Goal: Task Accomplishment & Management: Use online tool/utility

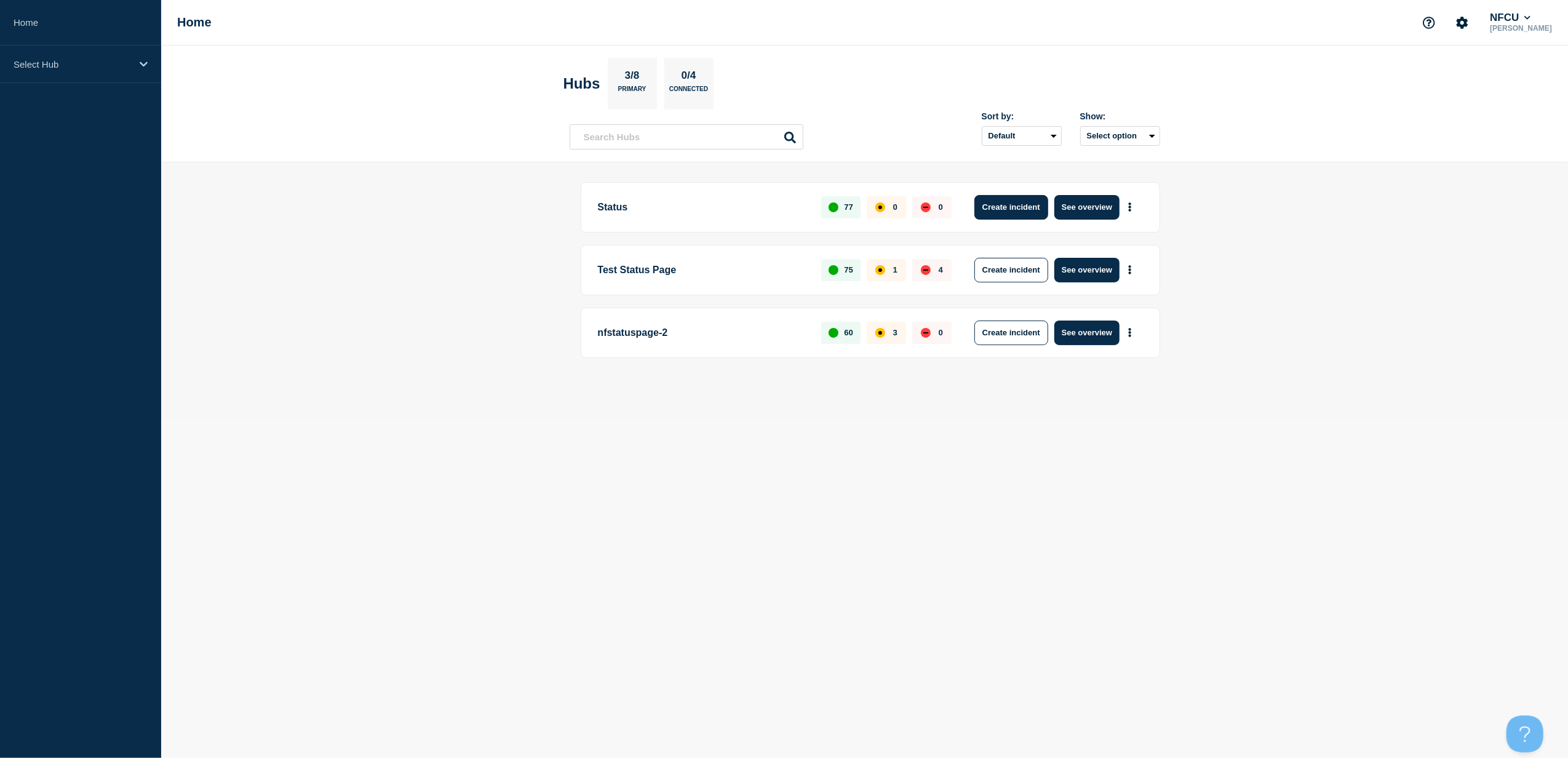
click at [1007, 206] on button "Create incident" at bounding box center [1011, 207] width 74 height 25
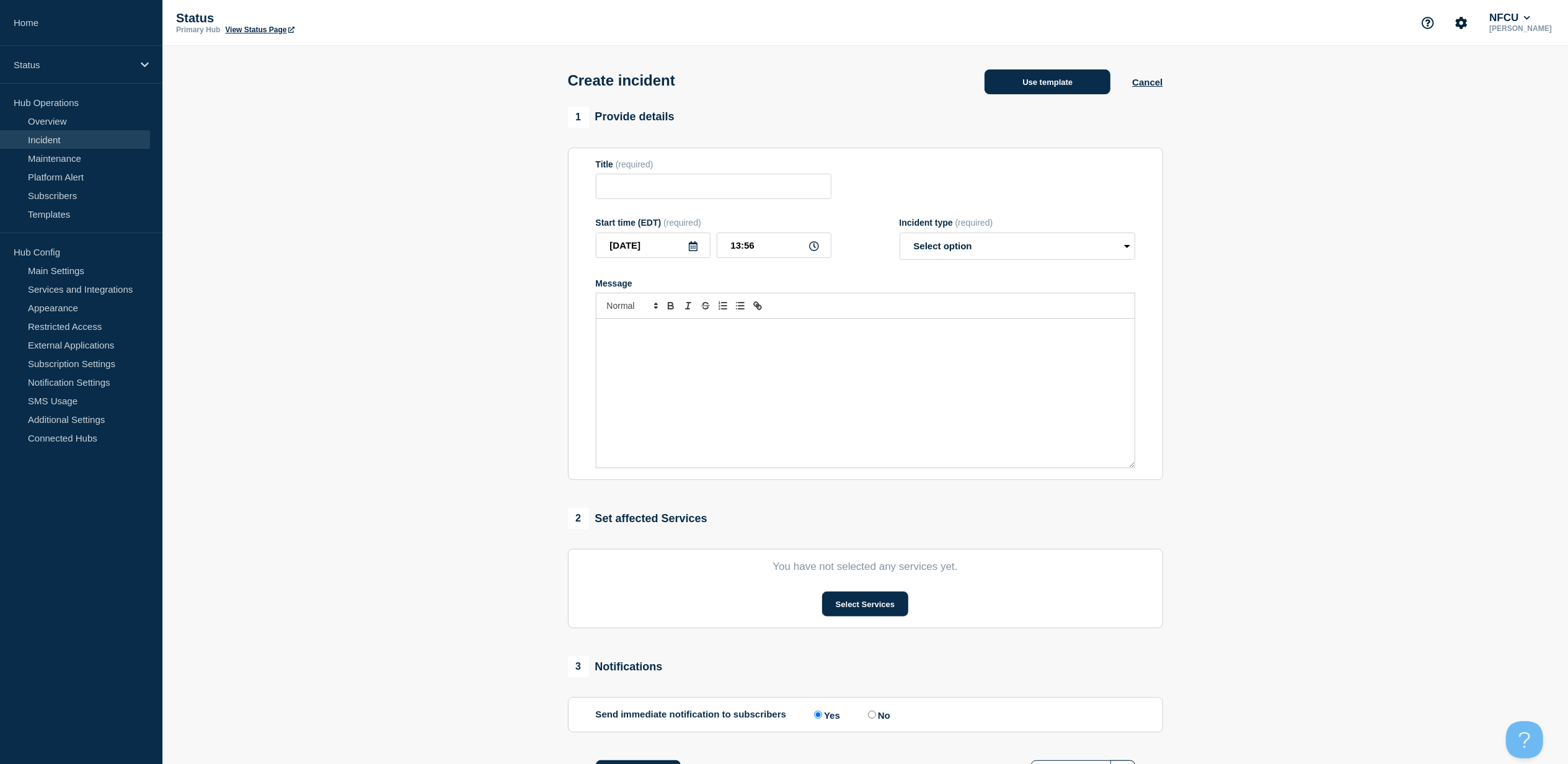
click at [1026, 90] on button "Use template" at bounding box center [1048, 82] width 126 height 25
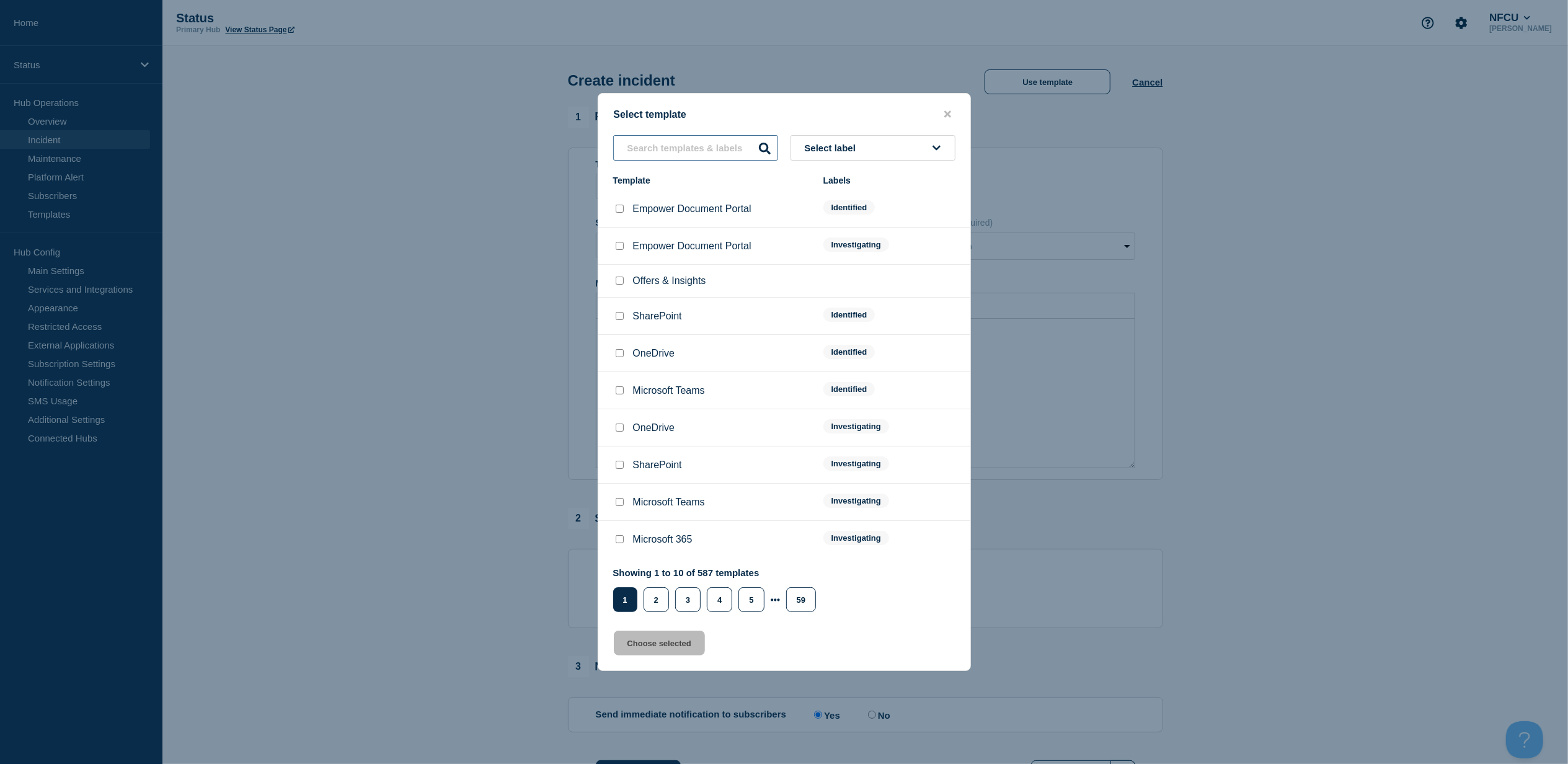
click at [738, 135] on input "text" at bounding box center [695, 147] width 165 height 26
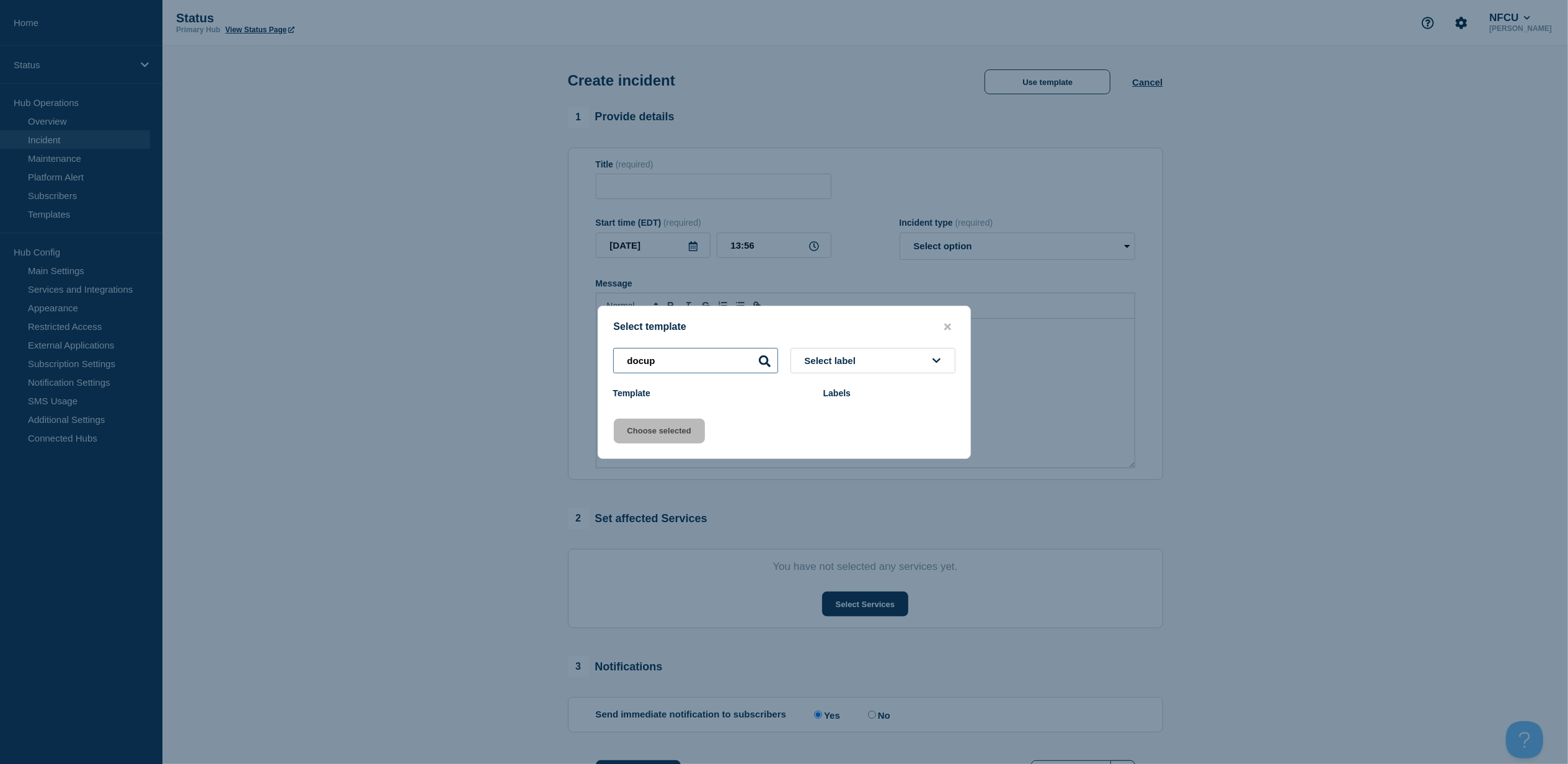
type input "docup"
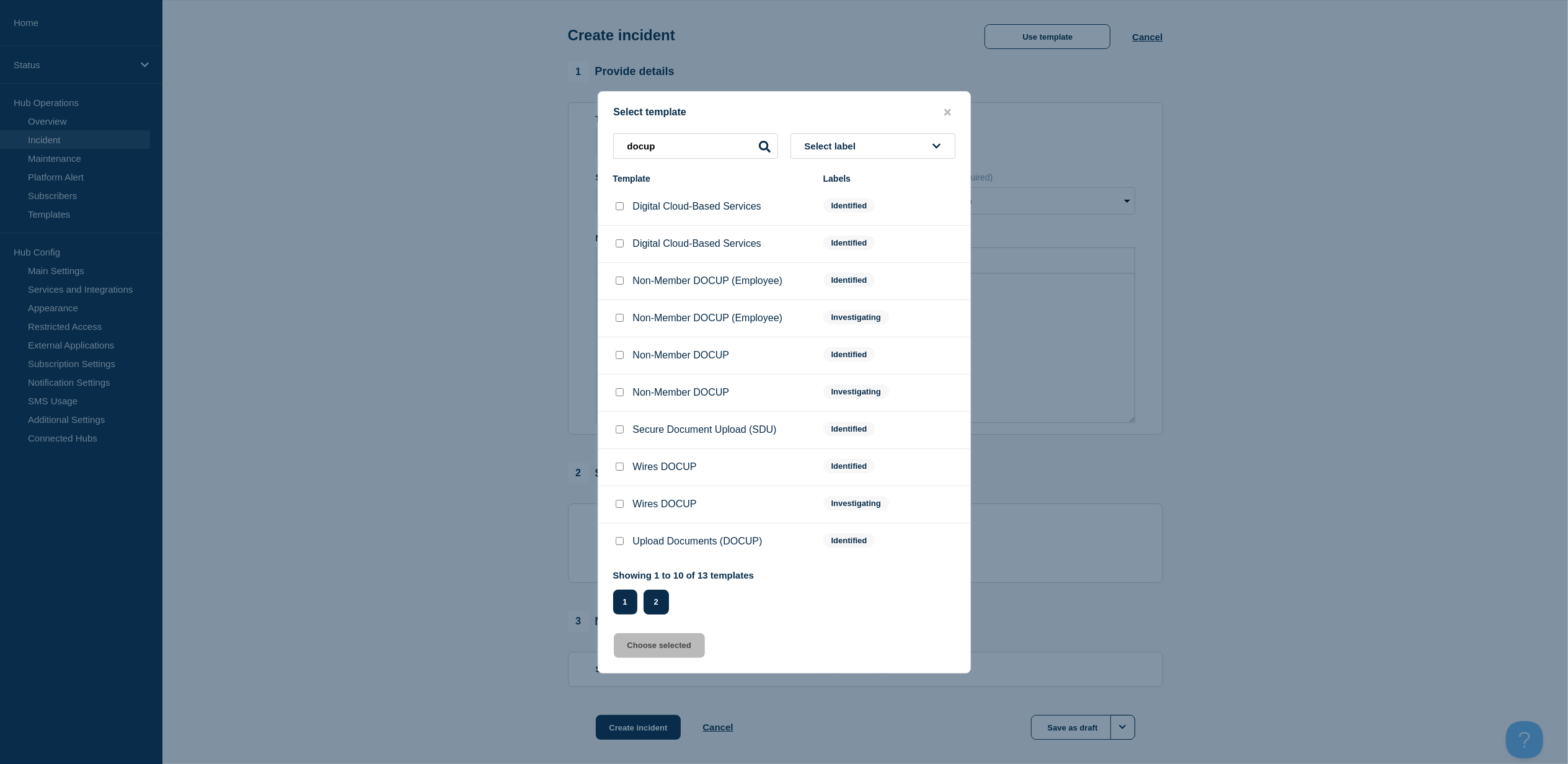
scroll to position [83, 0]
click at [646, 594] on button "2" at bounding box center [656, 602] width 26 height 25
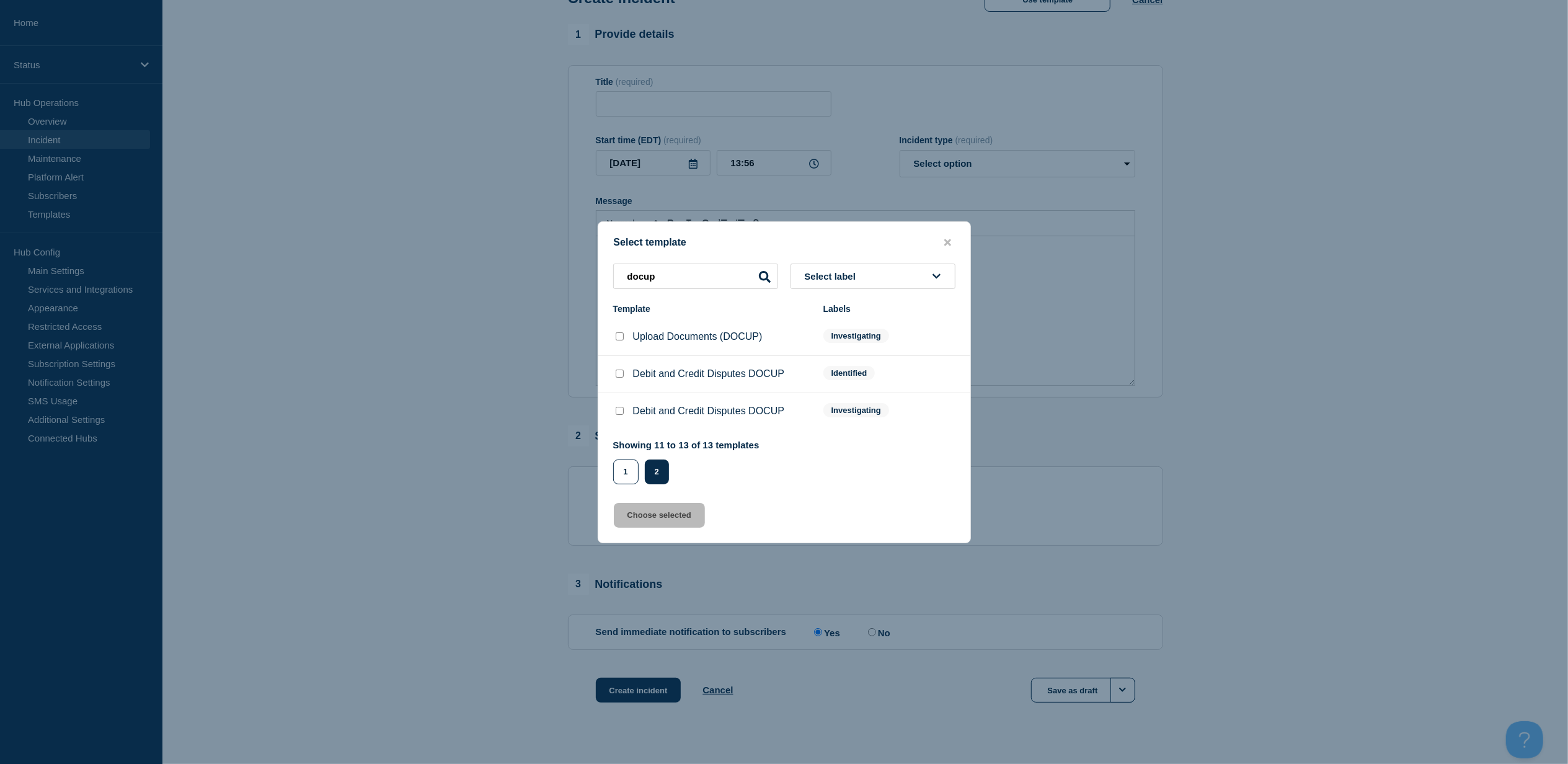
click at [623, 337] on input "Upload Documents (DOCUP) checkbox" at bounding box center [620, 336] width 8 height 8
checkbox input "true"
click at [627, 519] on button "Choose selected" at bounding box center [660, 515] width 91 height 25
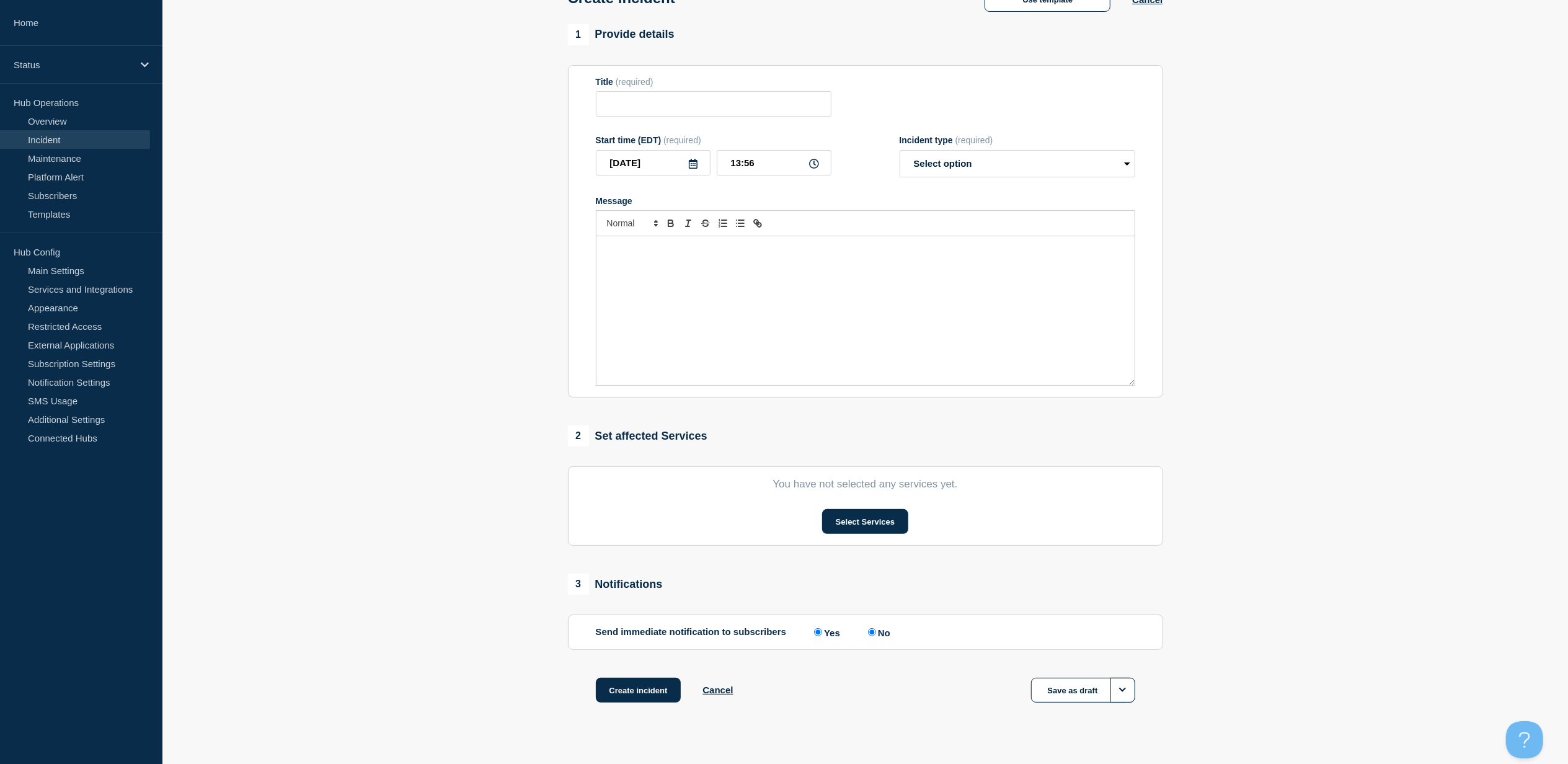
type input "Upload Documents (DOCUP)"
select select "investigating"
radio input "false"
radio input "true"
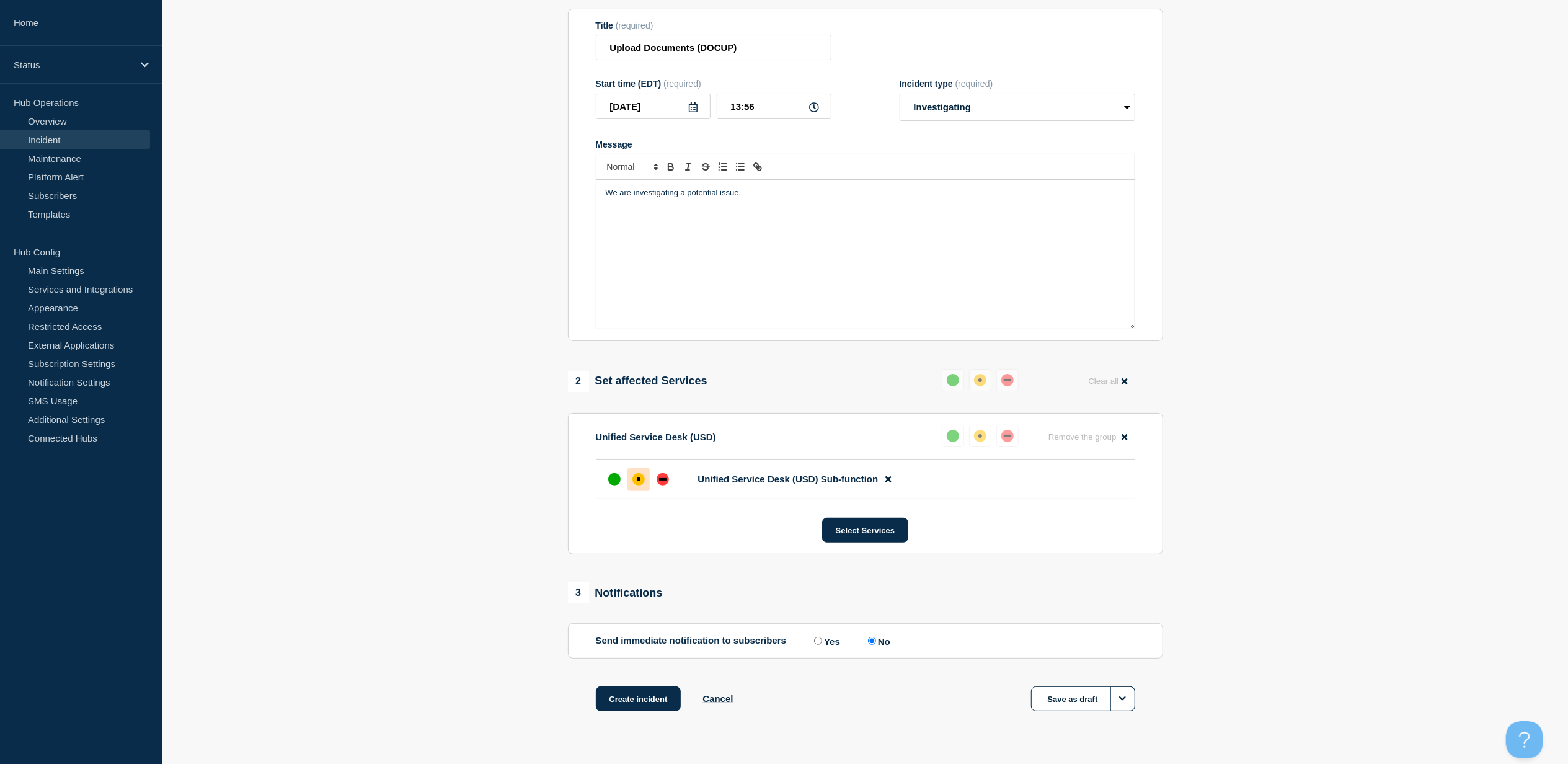
scroll to position [172, 0]
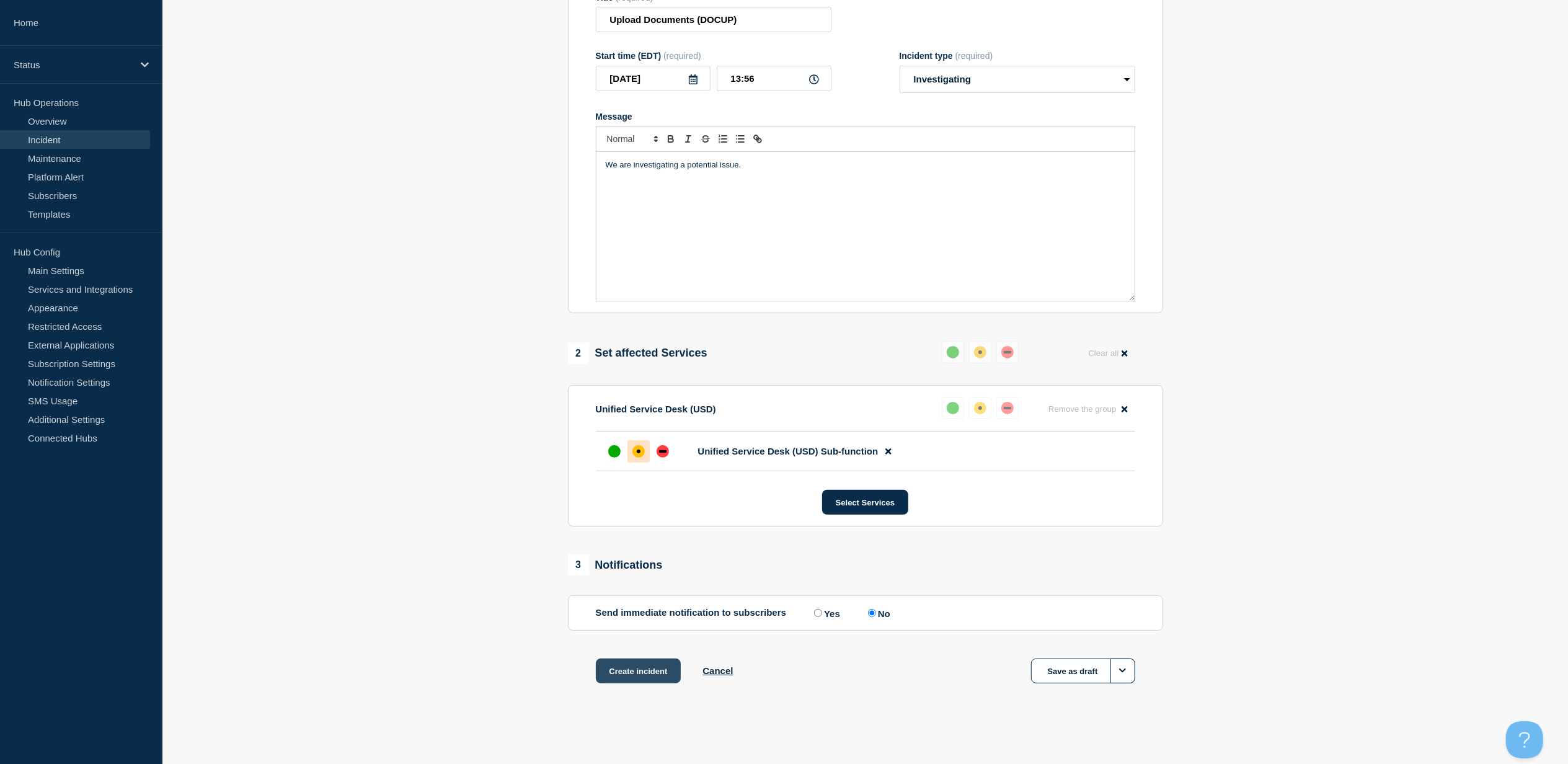
click at [615, 670] on button "Create incident" at bounding box center [638, 671] width 85 height 25
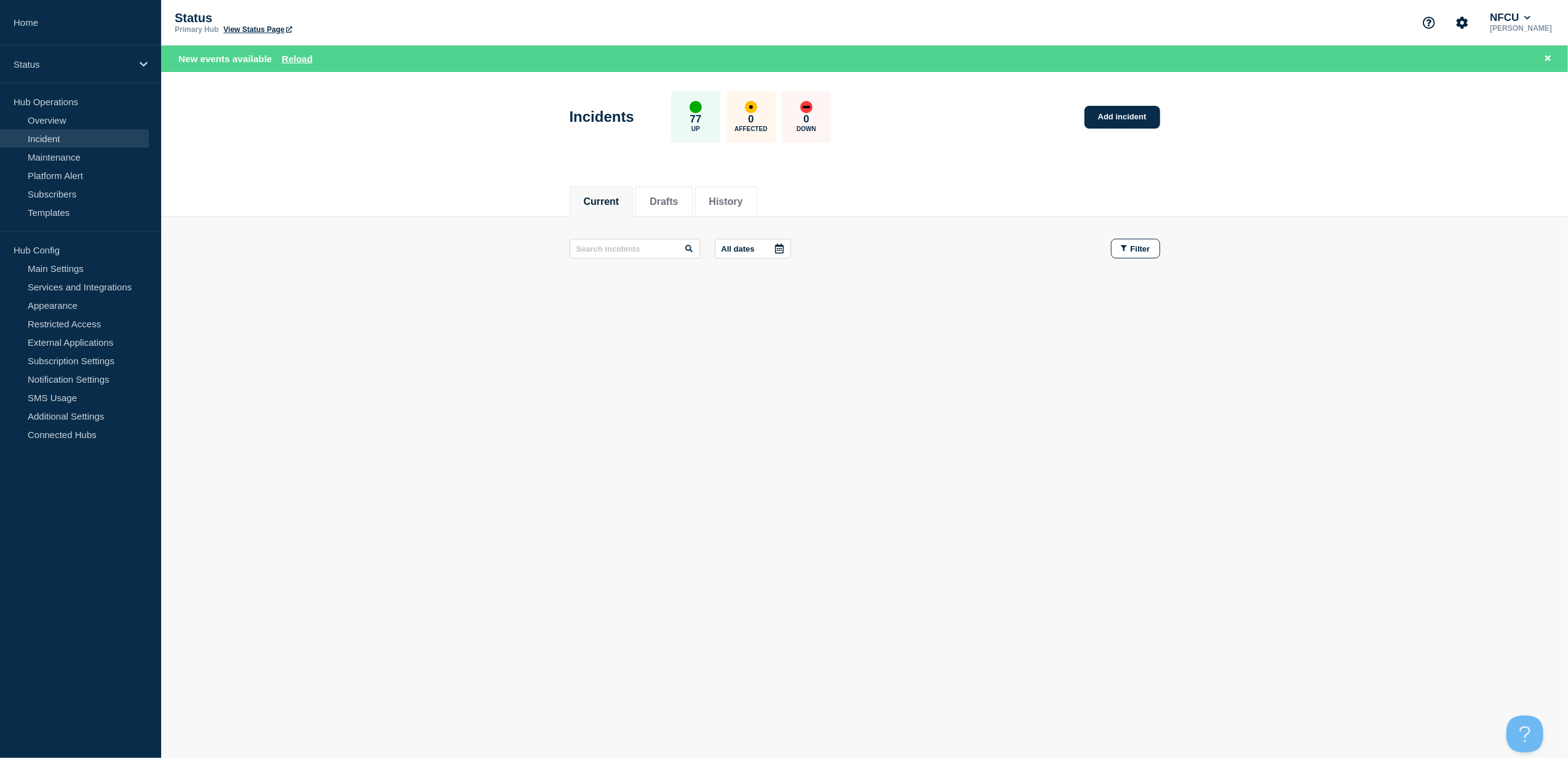
click at [614, 200] on button "Current" at bounding box center [601, 201] width 35 height 11
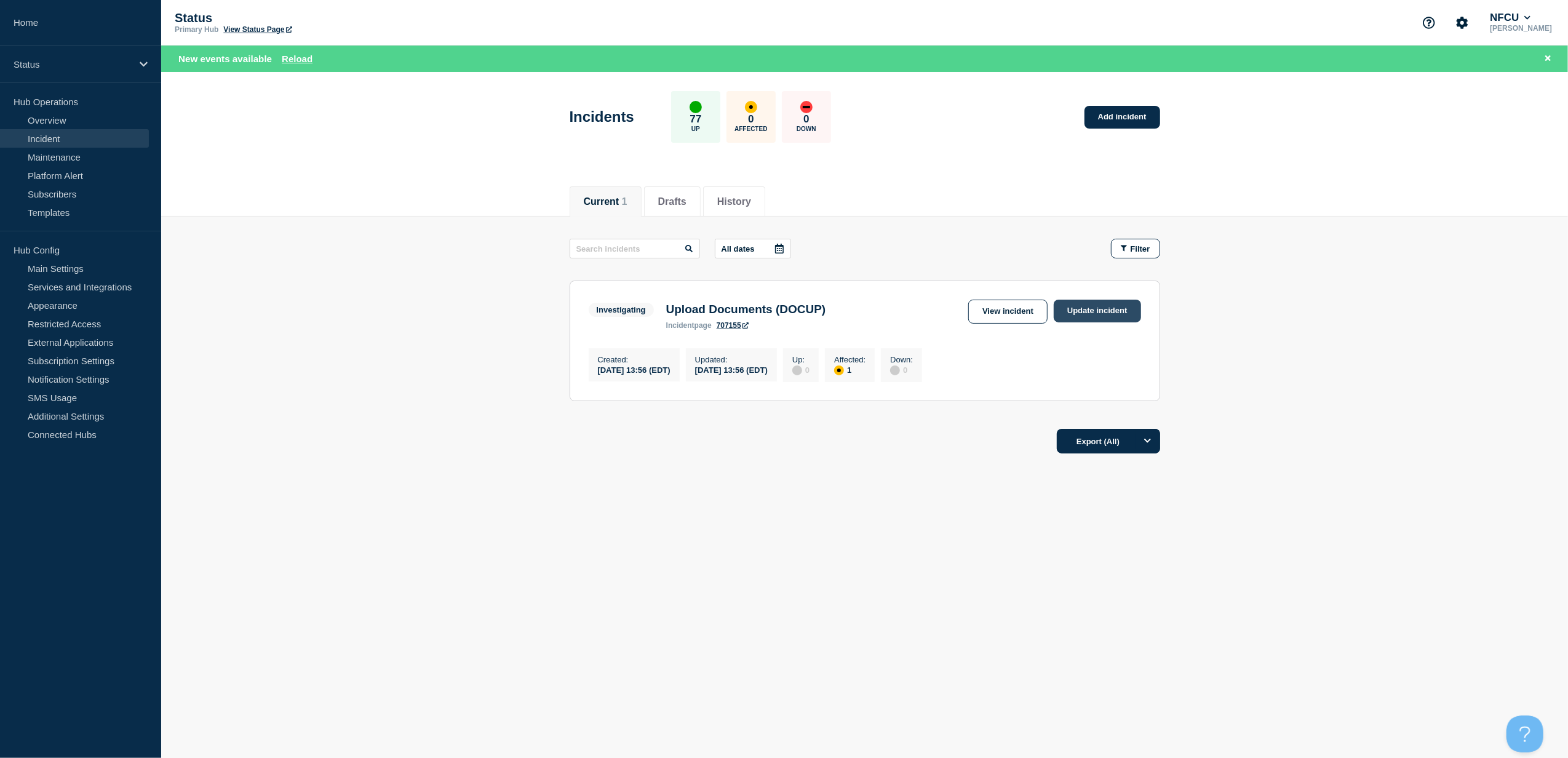
click at [1094, 308] on link "Update incident" at bounding box center [1098, 311] width 87 height 23
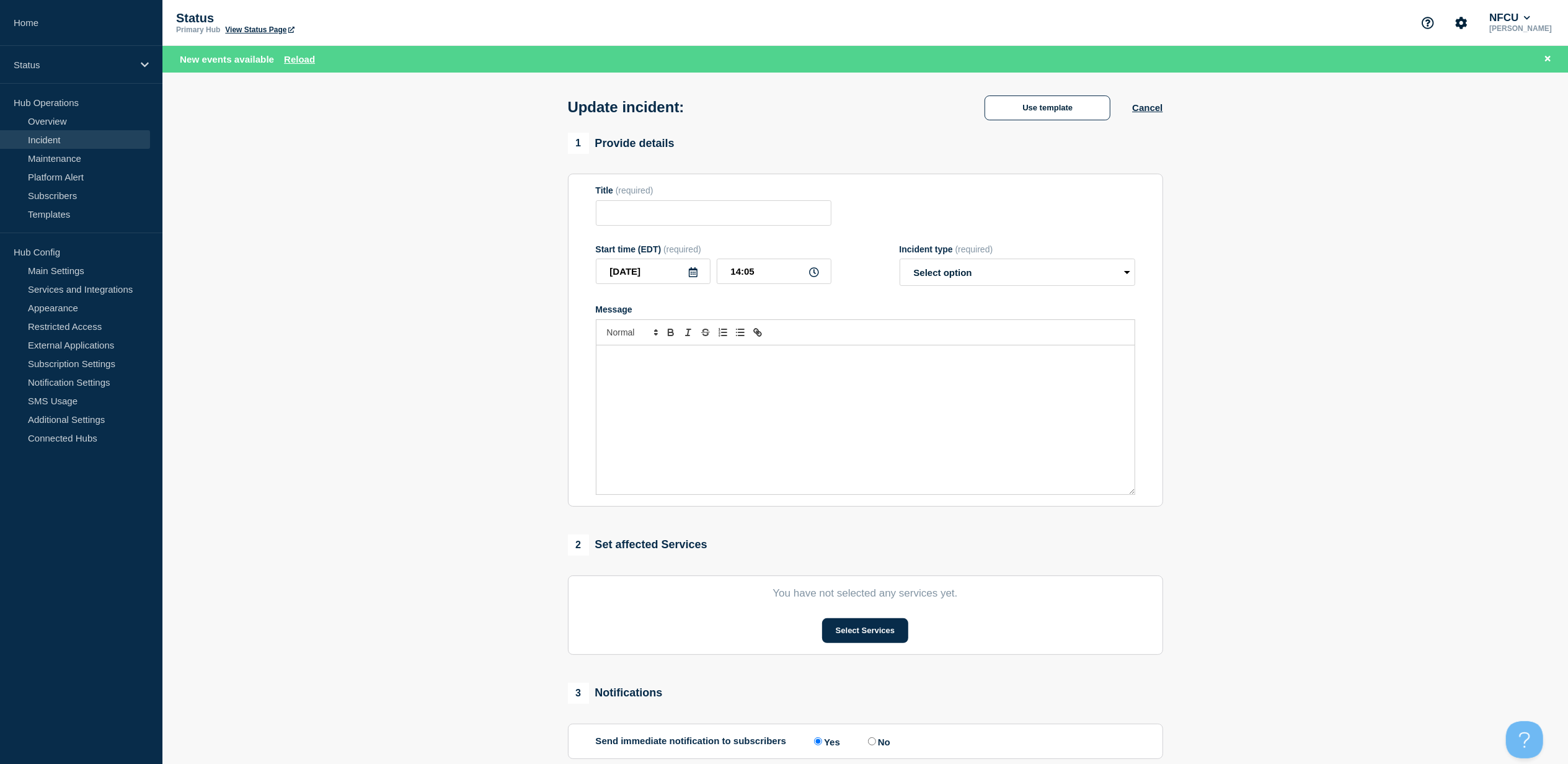
type input "Upload Documents (DOCUP)"
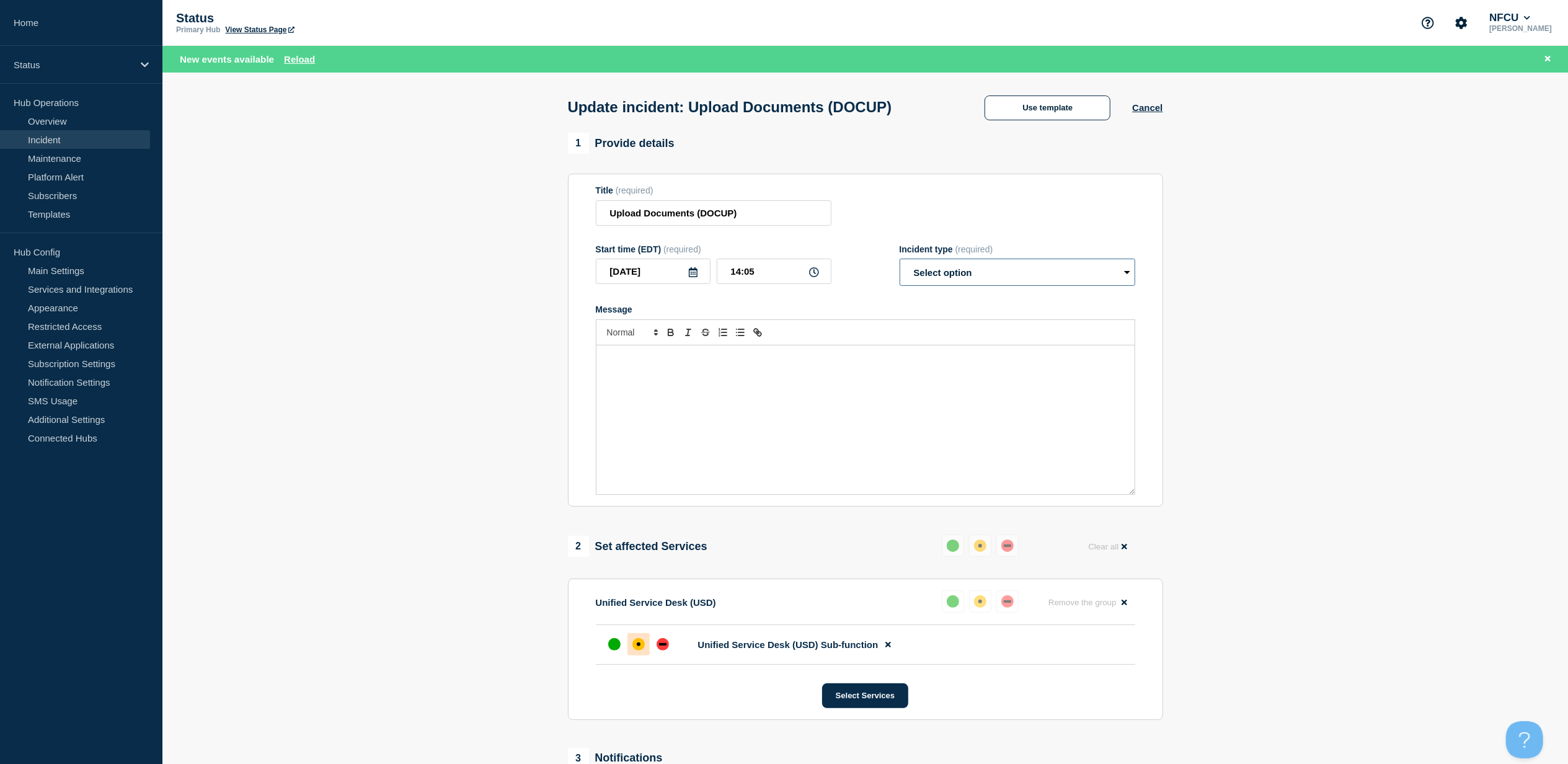
click at [1050, 274] on select "Select option Investigating Identified Monitoring Resolved" at bounding box center [1018, 272] width 235 height 27
drag, startPoint x: 1050, startPoint y: 274, endPoint x: 1054, endPoint y: 169, distance: 105.1
click at [1051, 271] on select "Select option Investigating Identified Monitoring Resolved" at bounding box center [1018, 272] width 235 height 27
drag, startPoint x: 1059, startPoint y: 143, endPoint x: 1056, endPoint y: 130, distance: 13.3
click at [1057, 132] on main "Update incident: Upload Documents (DOCUP) Use template Cancel 1 Provide details…" at bounding box center [865, 550] width 1406 height 955
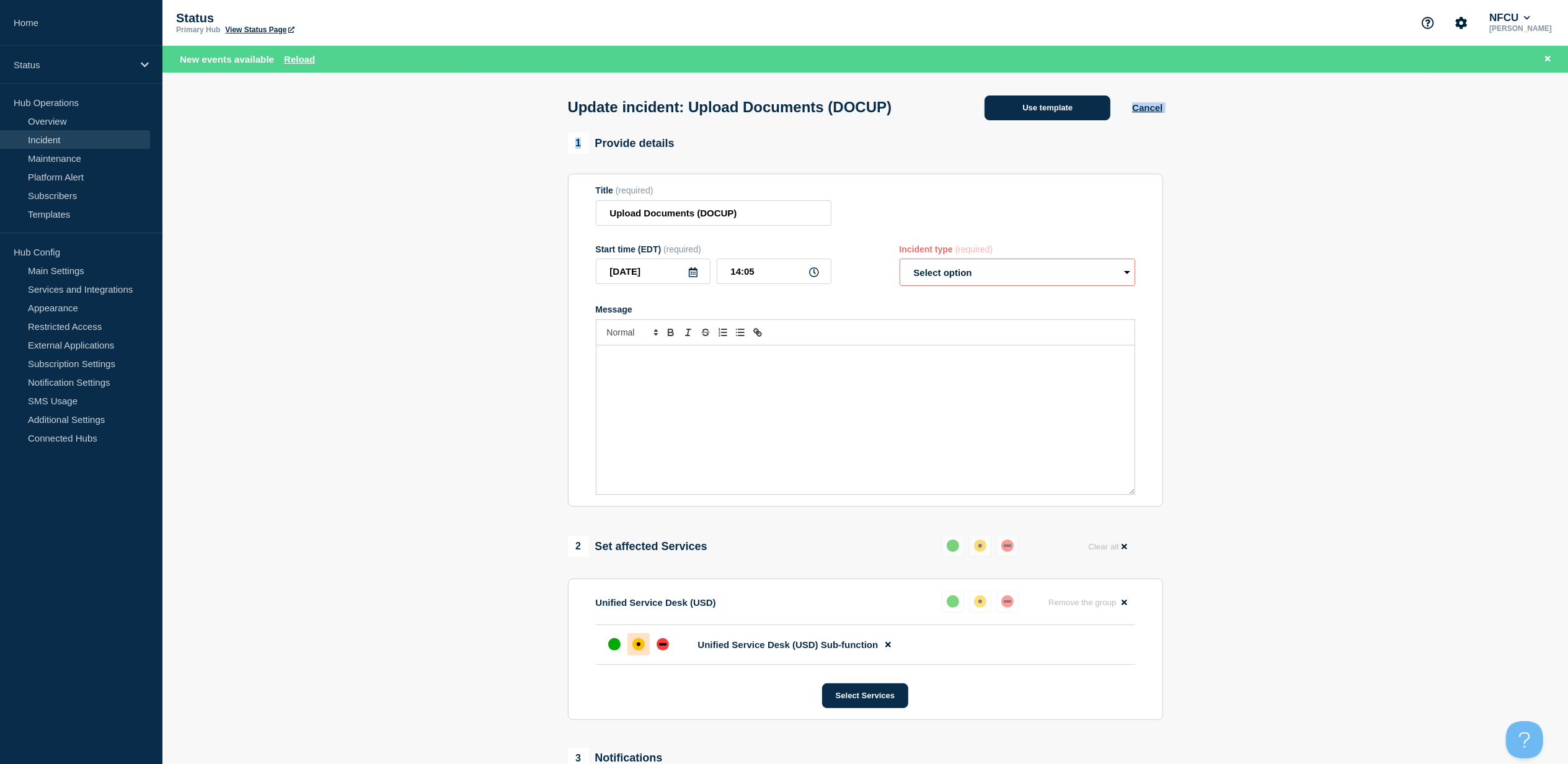
drag, startPoint x: 1056, startPoint y: 130, endPoint x: 1053, endPoint y: 117, distance: 13.3
click at [1053, 117] on button "Use template" at bounding box center [1048, 108] width 126 height 25
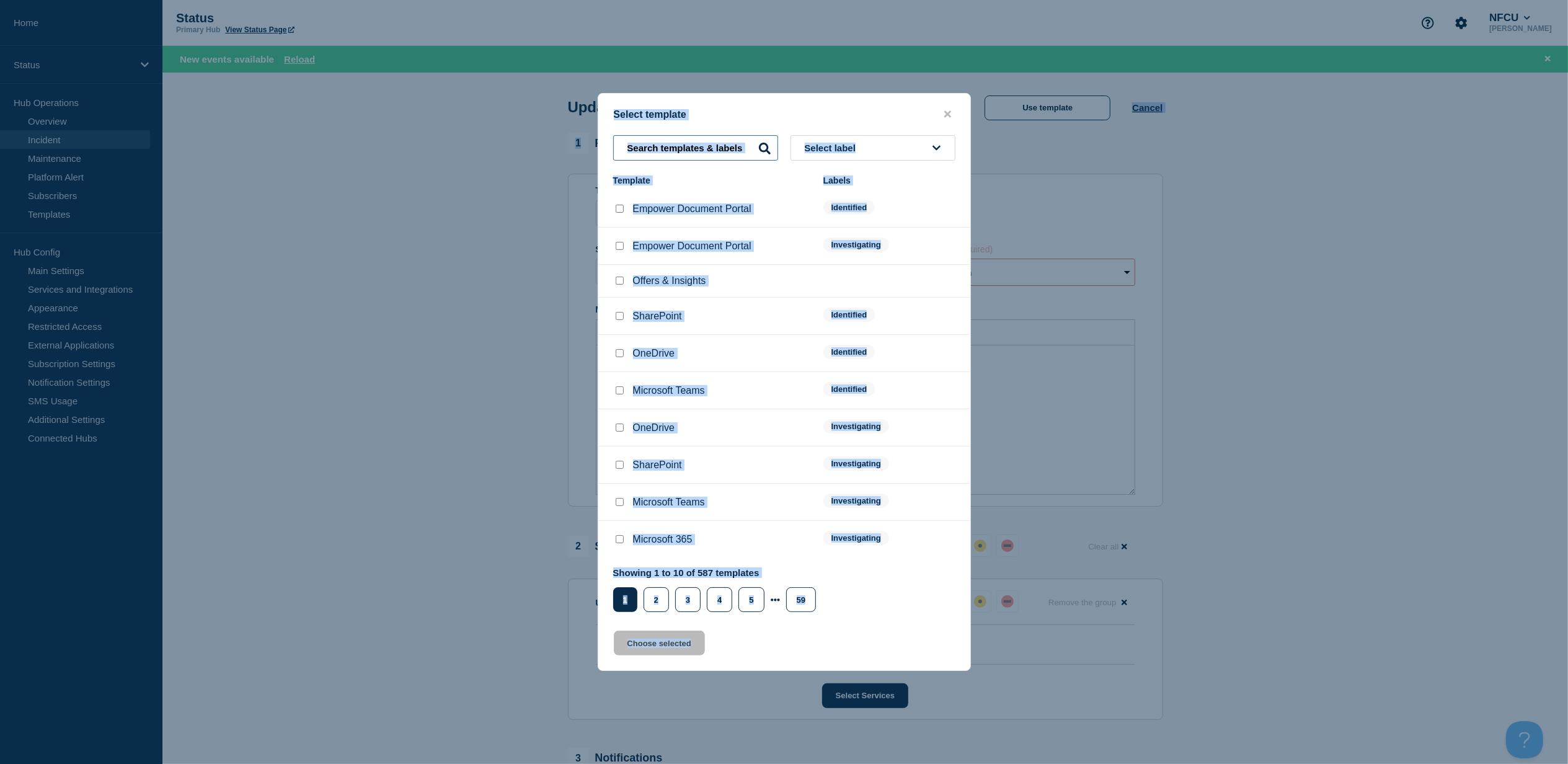
click at [709, 142] on input "text" at bounding box center [695, 147] width 165 height 26
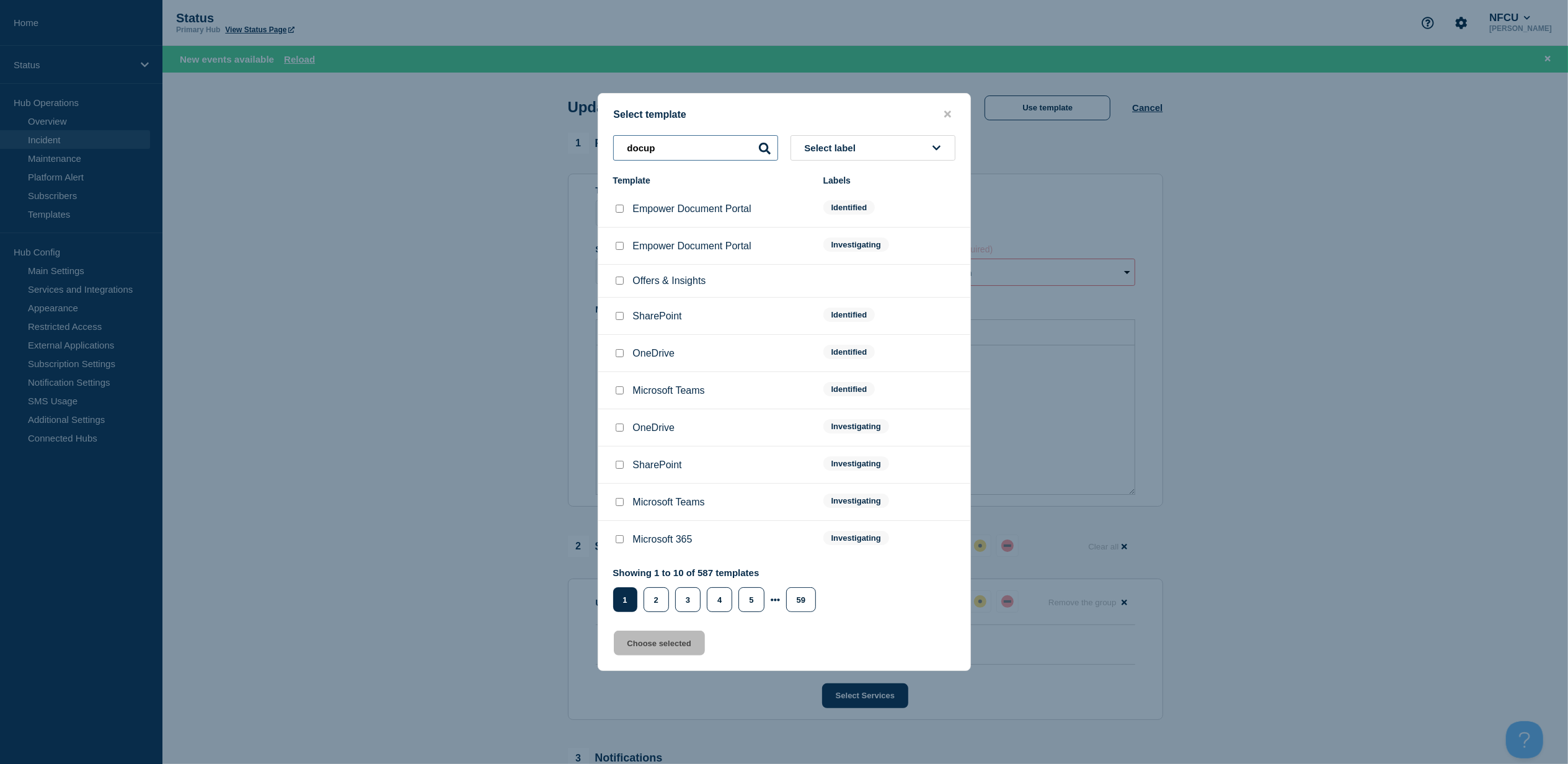
type input "docup"
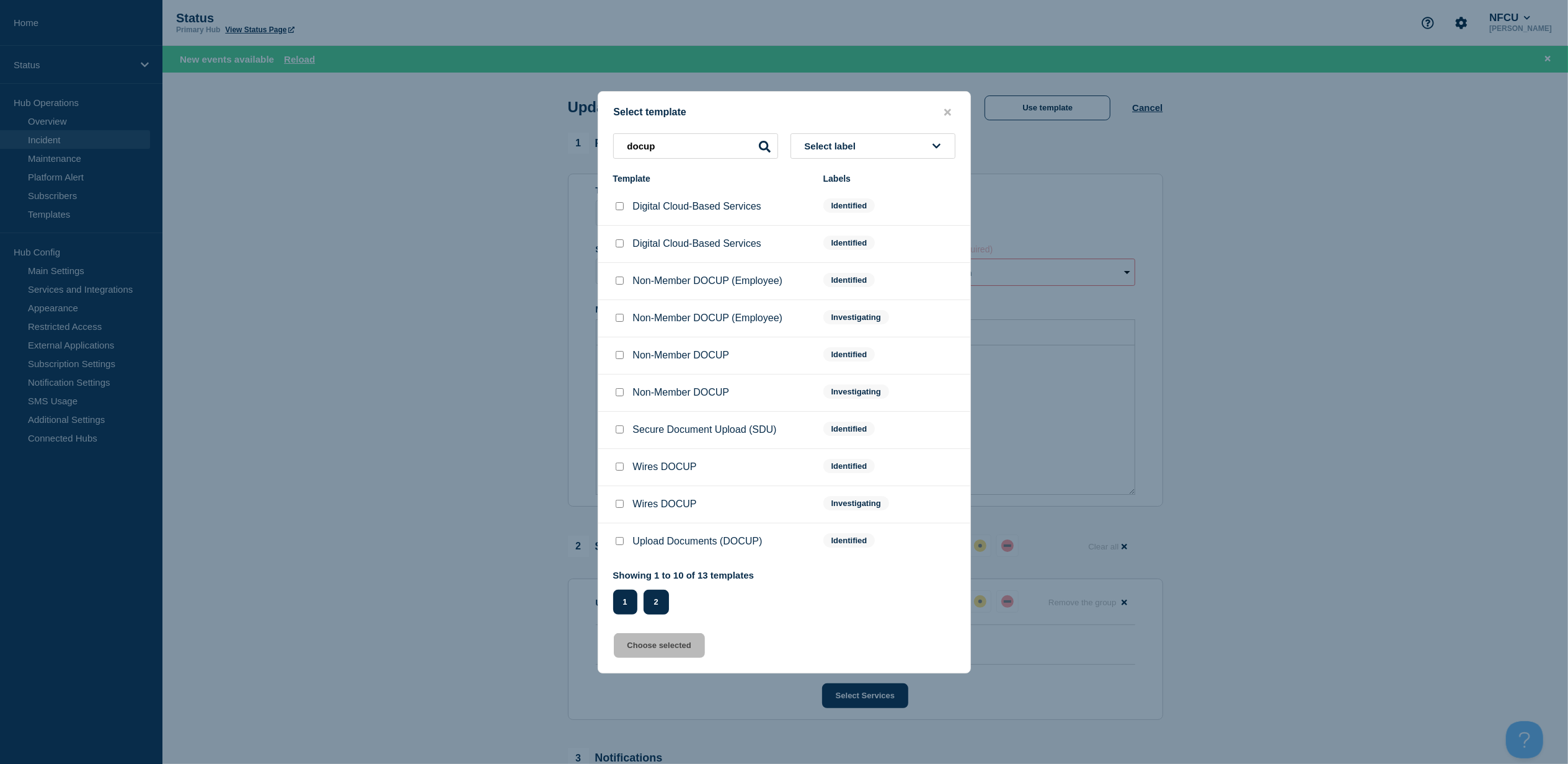
click at [660, 597] on button "2" at bounding box center [656, 602] width 26 height 25
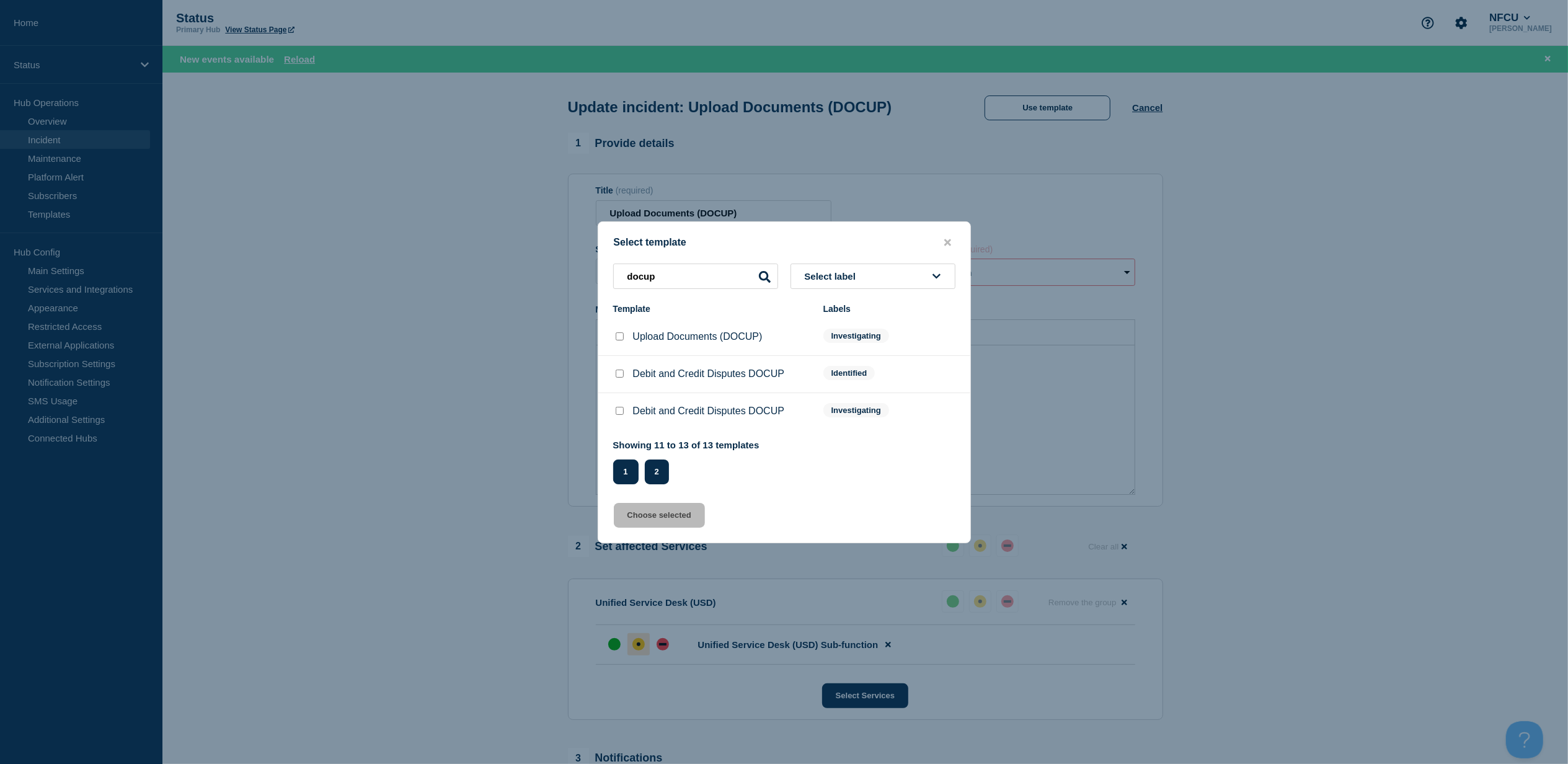
click at [631, 481] on button "1" at bounding box center [626, 471] width 26 height 25
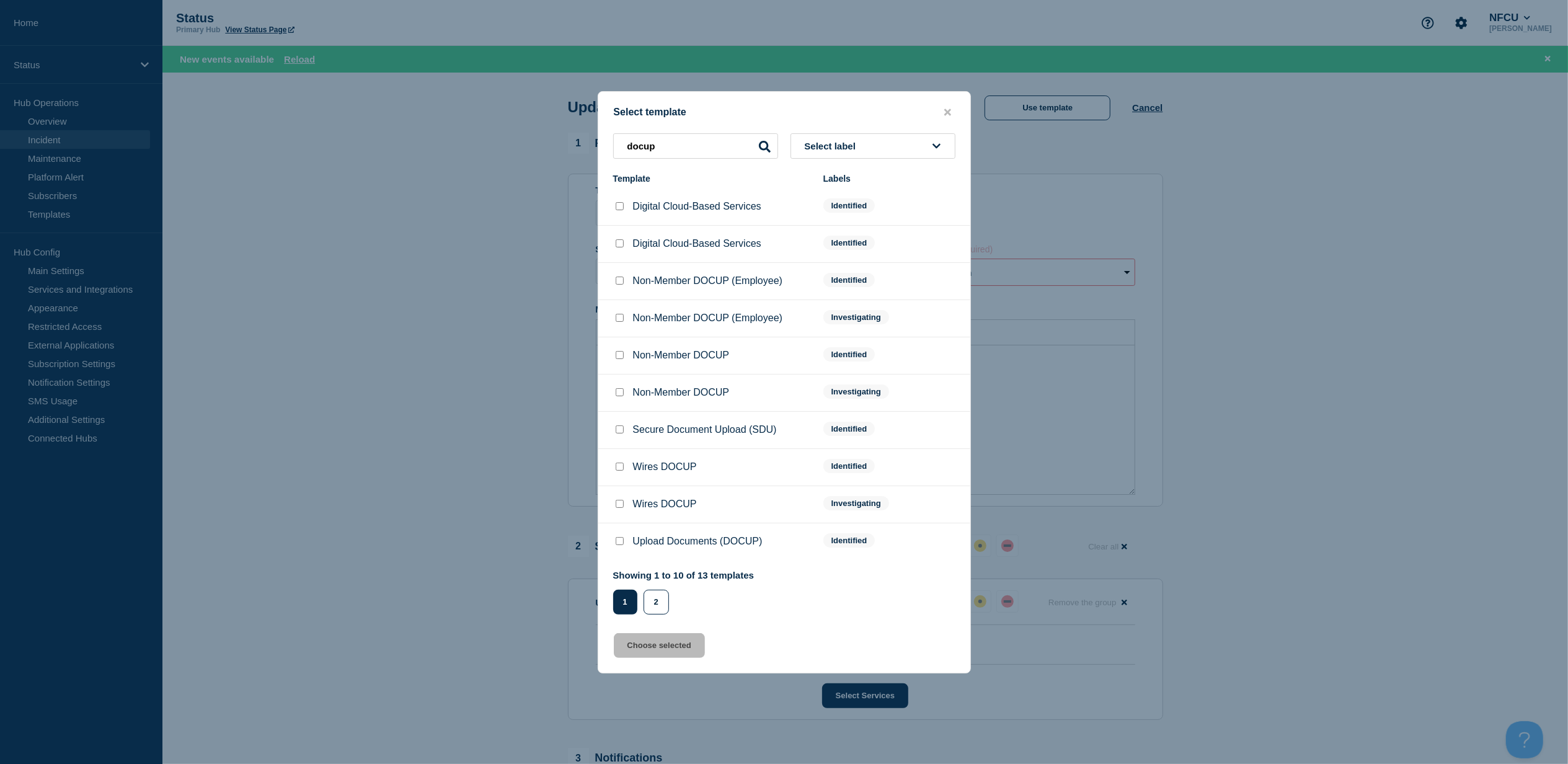
click at [887, 145] on button "Select label" at bounding box center [873, 146] width 165 height 26
click at [846, 235] on button "Identified" at bounding box center [873, 239] width 165 height 26
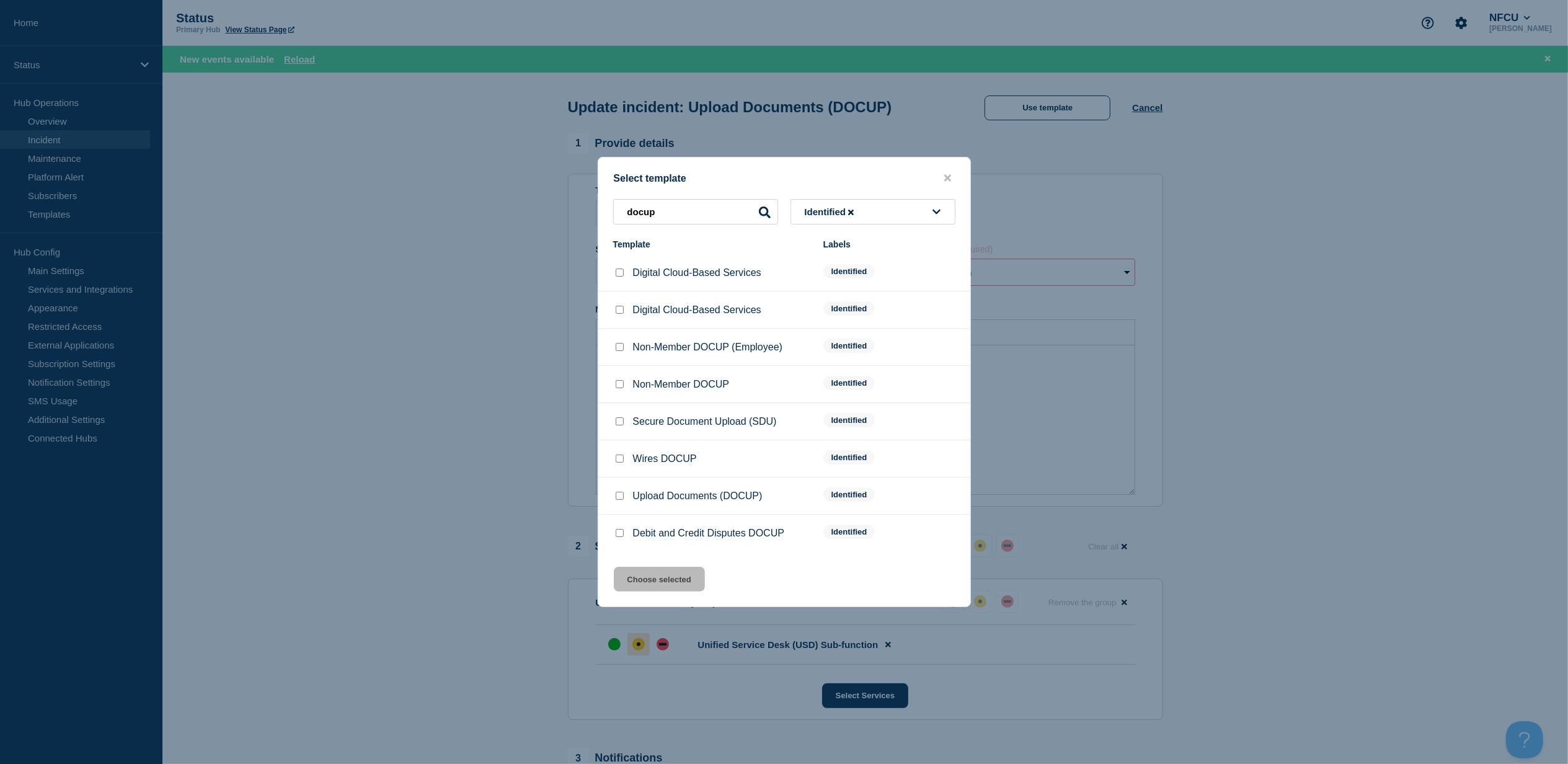
click at [615, 494] on div at bounding box center [619, 496] width 12 height 12
drag, startPoint x: 630, startPoint y: 490, endPoint x: 624, endPoint y: 491, distance: 6.1
click at [629, 490] on li "Upload Documents (DOCUP) Identified" at bounding box center [784, 496] width 372 height 37
click at [618, 492] on div at bounding box center [619, 496] width 12 height 12
click at [621, 499] on input "Upload Documents (DOCUP) checkbox" at bounding box center [620, 496] width 8 height 8
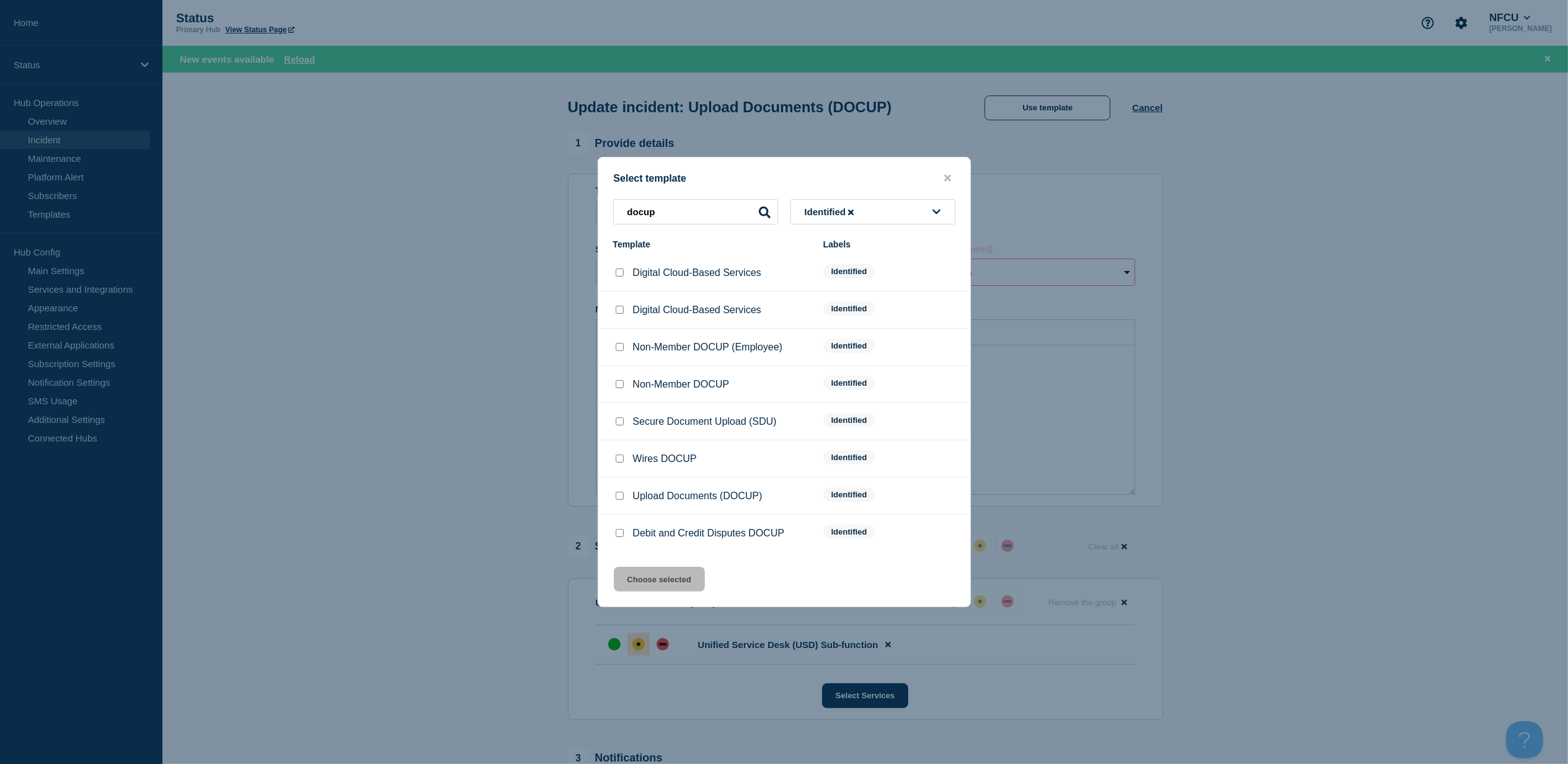
checkbox input "true"
click at [649, 594] on div "Select template docup Identified Template Labels Digital Cloud-Based Services I…" at bounding box center [784, 381] width 373 height 450
click at [641, 589] on button "Choose selected" at bounding box center [660, 579] width 91 height 25
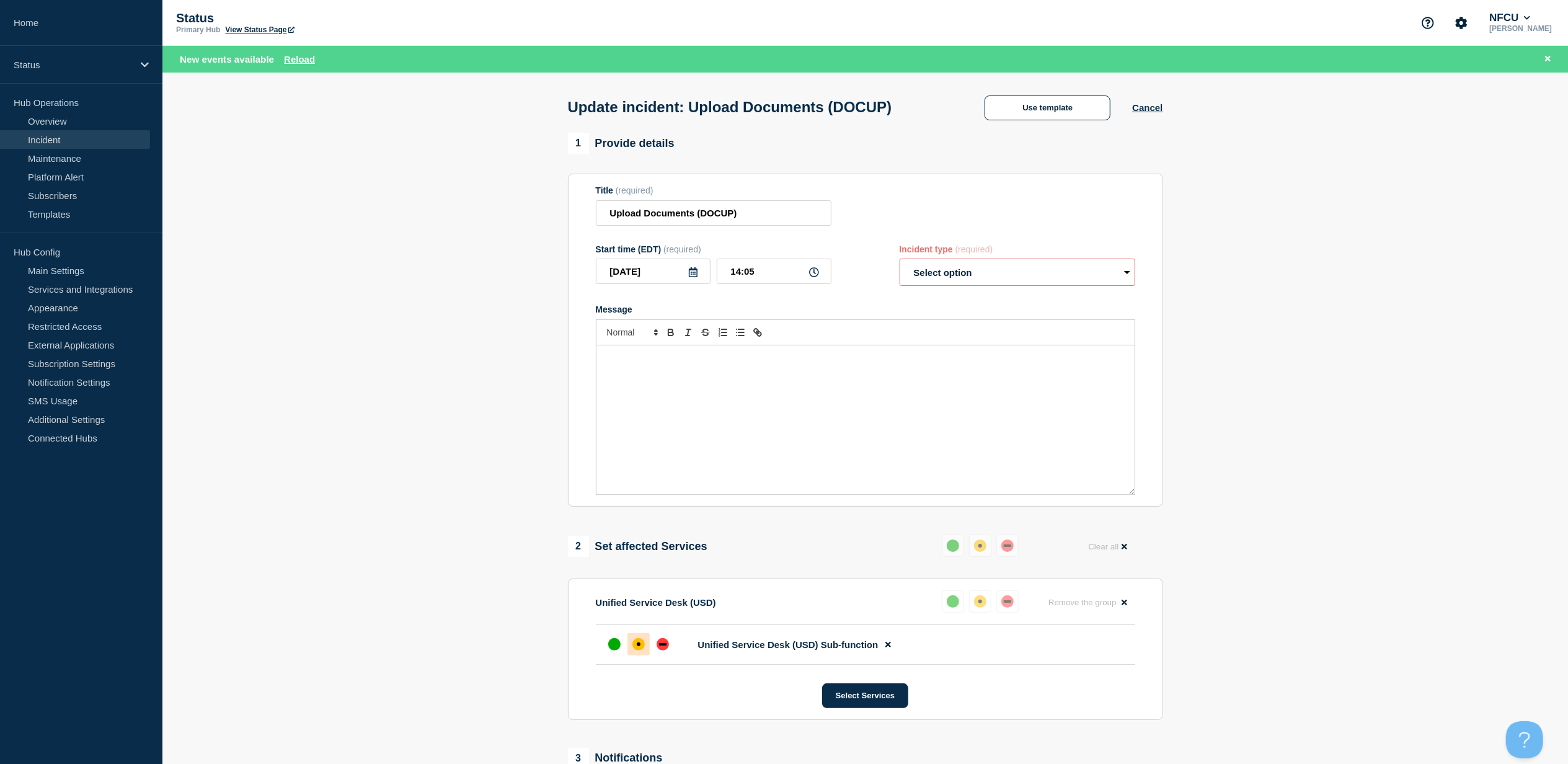
select select "identified"
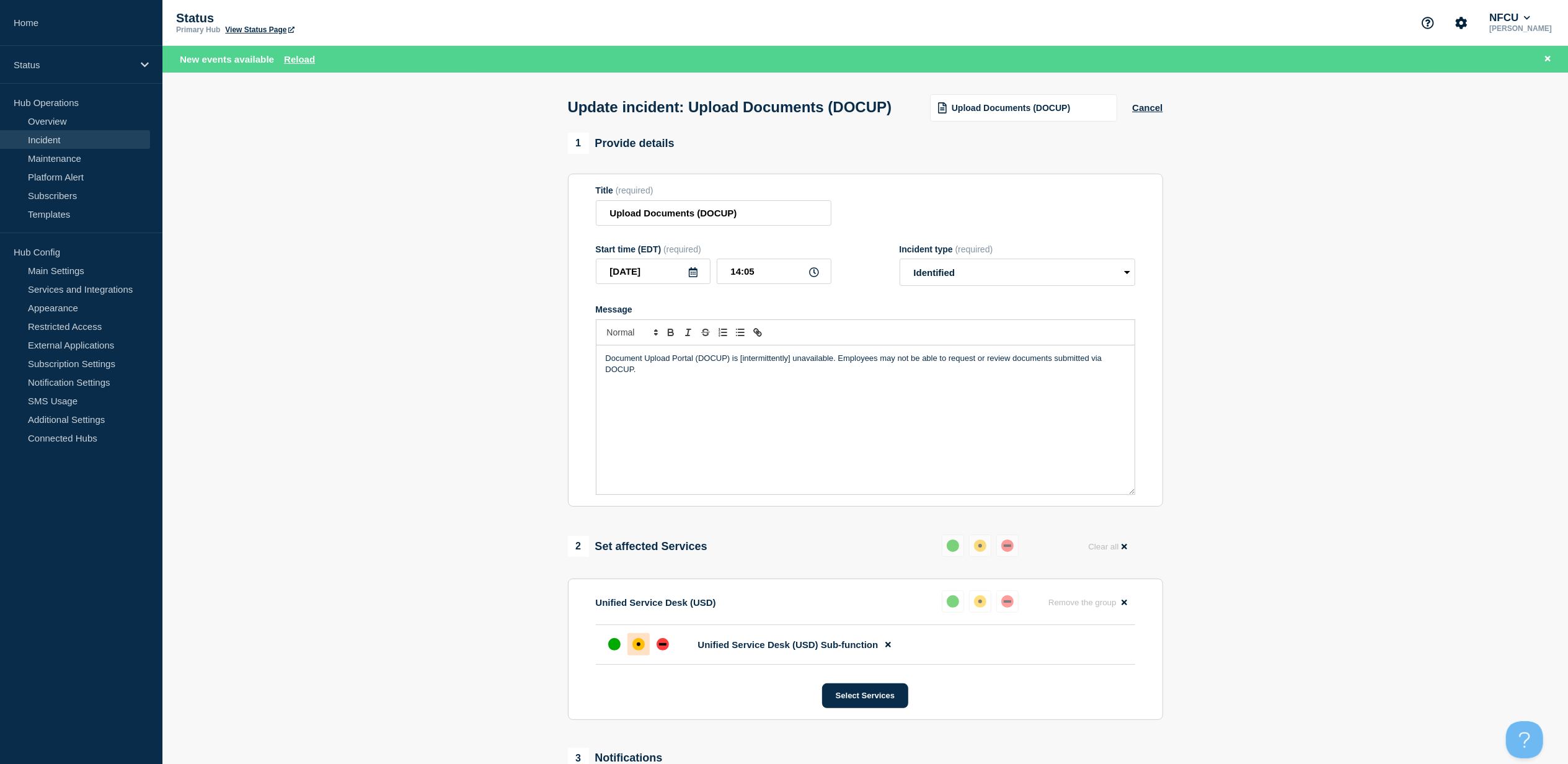
click at [772, 375] on p "Document Upload Portal (DOCUP) is [intermittently] unavailable. Employees may n…" at bounding box center [865, 365] width 520 height 23
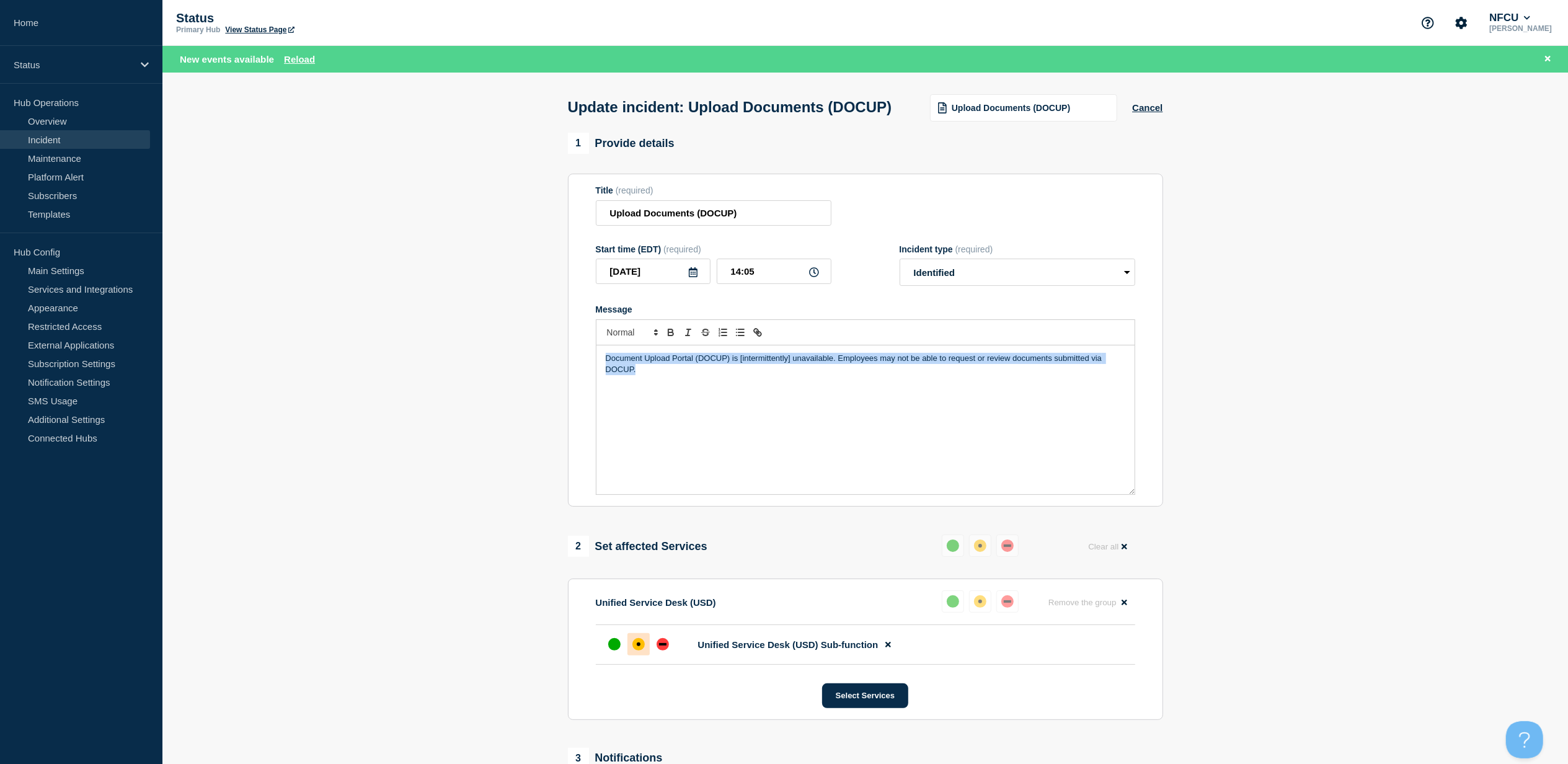
drag, startPoint x: 780, startPoint y: 383, endPoint x: 782, endPoint y: 410, distance: 27.1
click at [780, 375] on p "Document Upload Portal (DOCUP) is [intermittently] unavailable. Employees may n…" at bounding box center [865, 365] width 520 height 23
click at [782, 415] on div "Document Upload Portal (DOCUP) is [intermittently] unavailable. Employees may n…" at bounding box center [866, 420] width 539 height 149
drag, startPoint x: 790, startPoint y: 385, endPoint x: 740, endPoint y: 385, distance: 50.0
click at [740, 375] on p "Document Upload Portal (DOCUP) is [intermittently] unavailable. Employees may n…" at bounding box center [865, 365] width 520 height 23
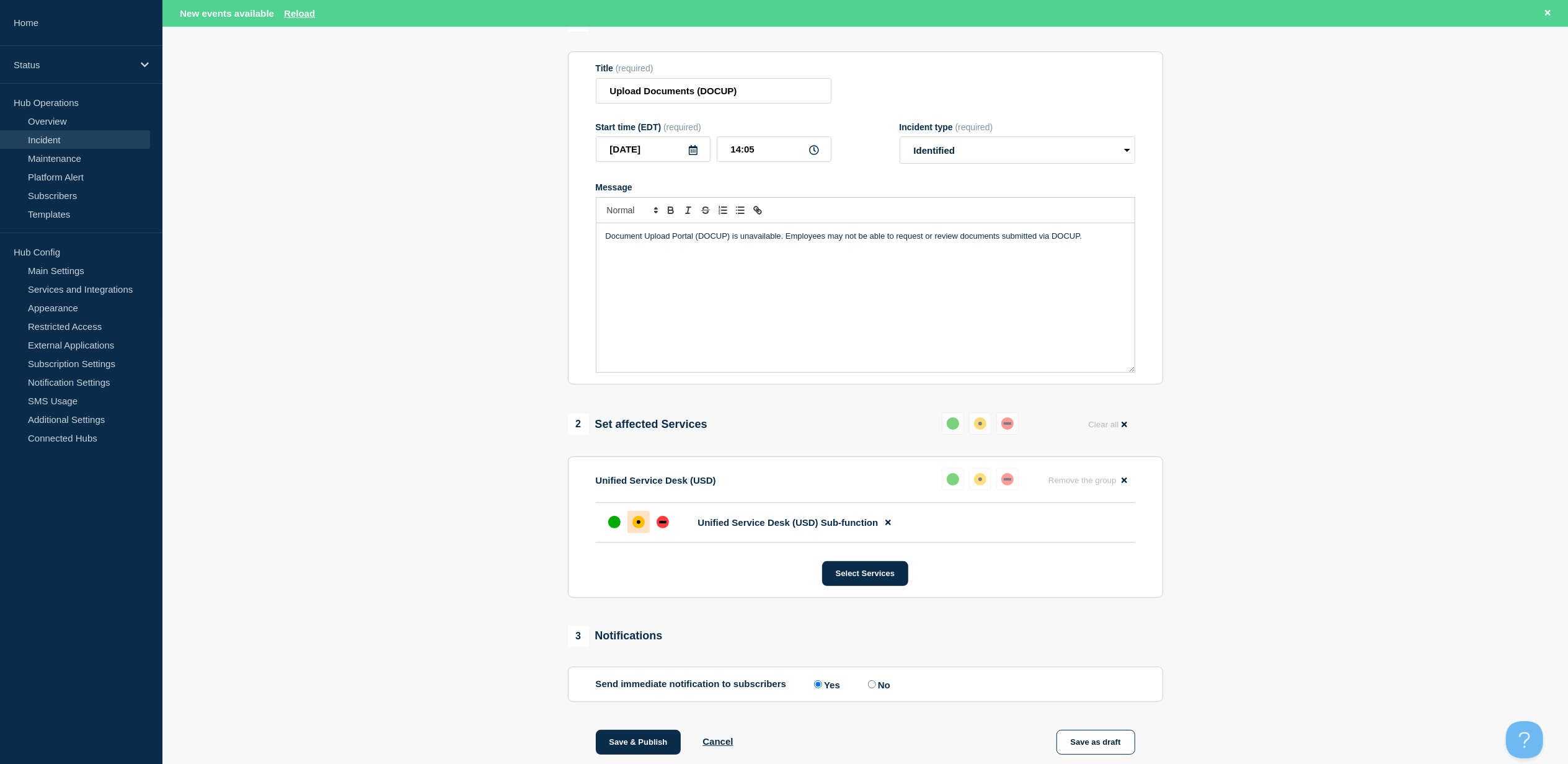
scroll to position [165, 0]
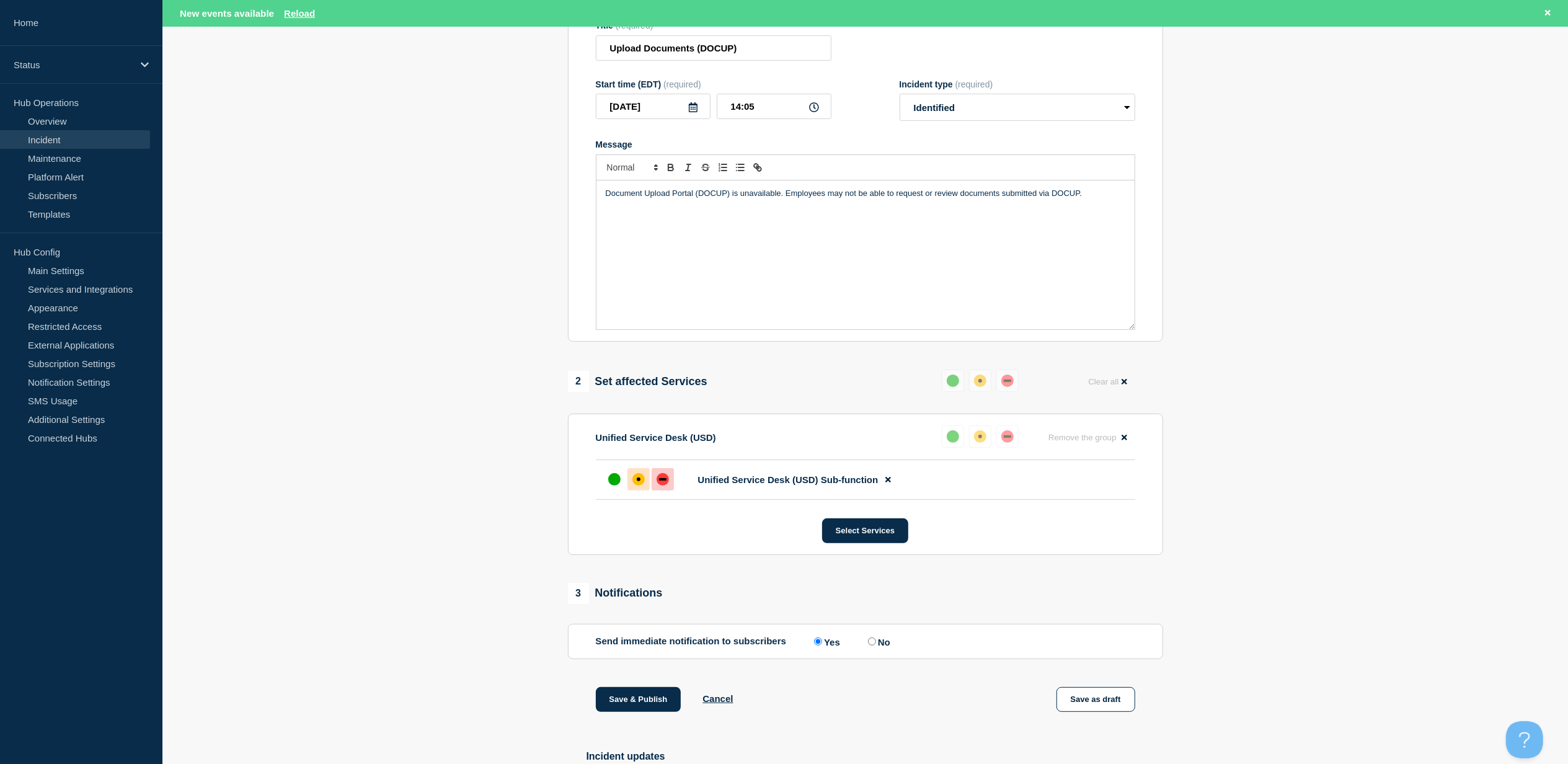
click at [663, 491] on div at bounding box center [662, 479] width 22 height 22
drag, startPoint x: 786, startPoint y: 219, endPoint x: 348, endPoint y: 214, distance: 438.0
click at [348, 213] on section "1 Provide details Title (required) Upload Documents (DOCUP) Start time (EDT) (r…" at bounding box center [865, 405] width 1406 height 876
click at [651, 712] on button "Save & Publish" at bounding box center [638, 699] width 85 height 25
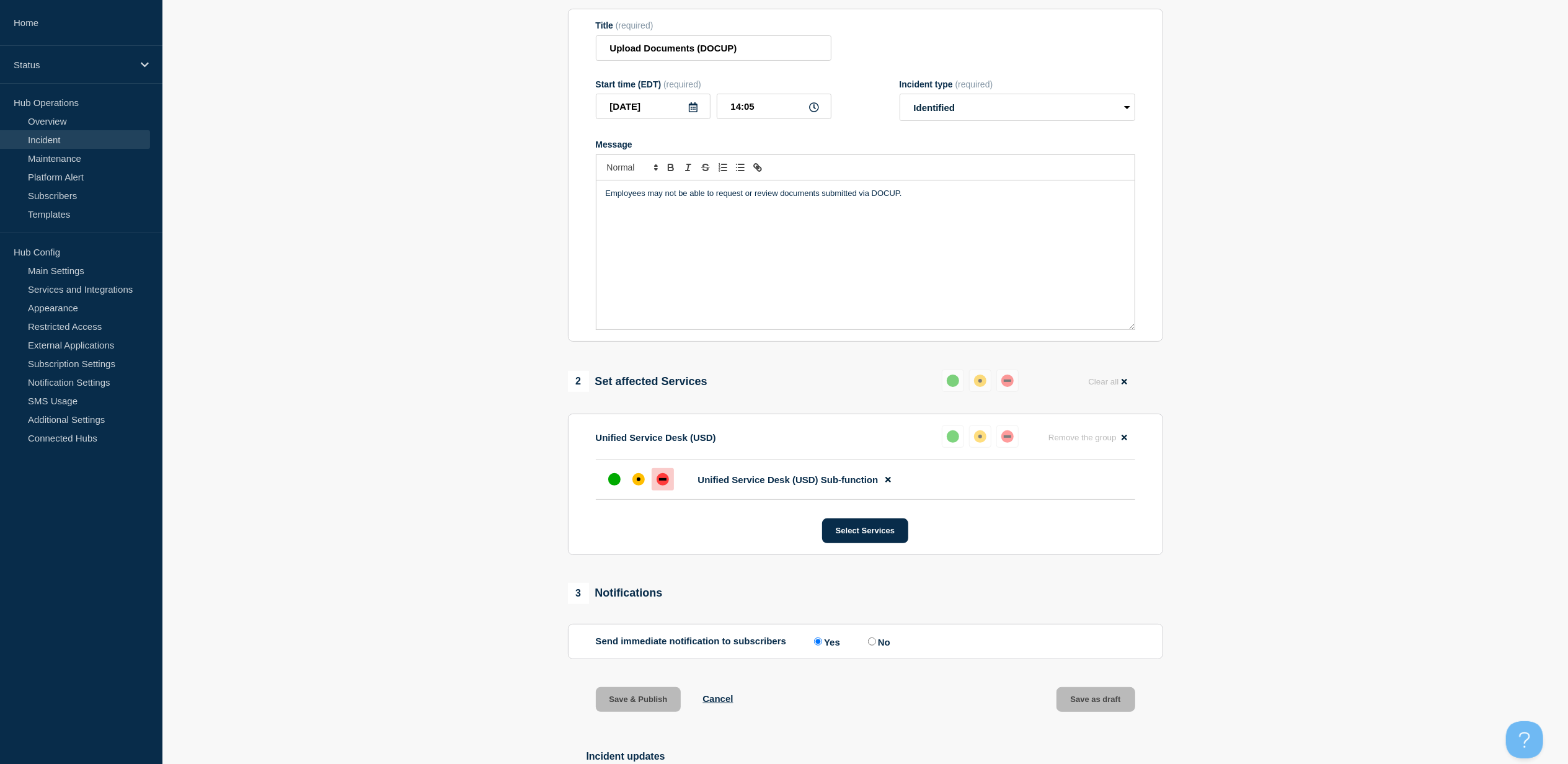
scroll to position [139, 0]
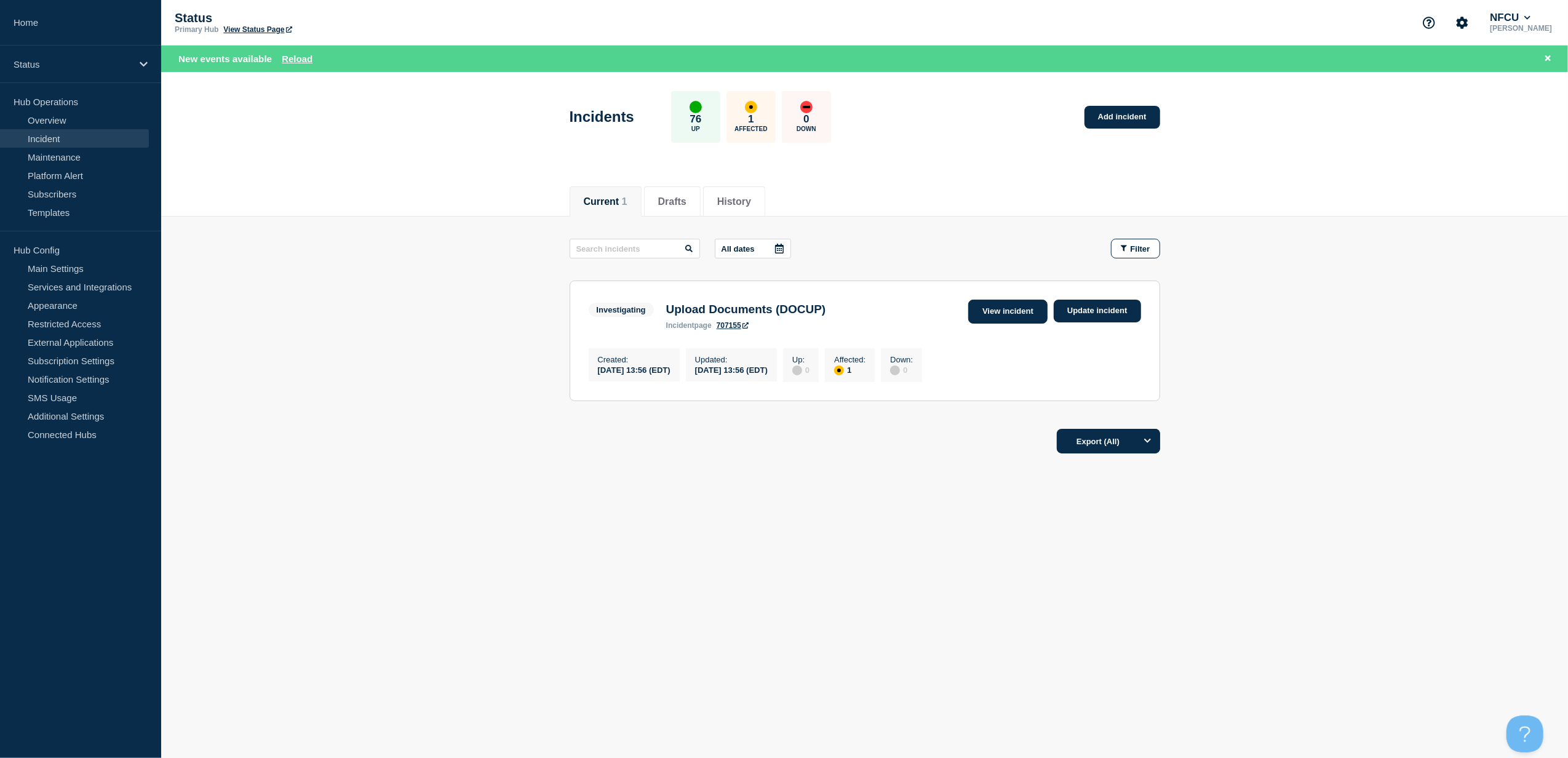
click at [1012, 314] on link "View incident" at bounding box center [1008, 311] width 80 height 24
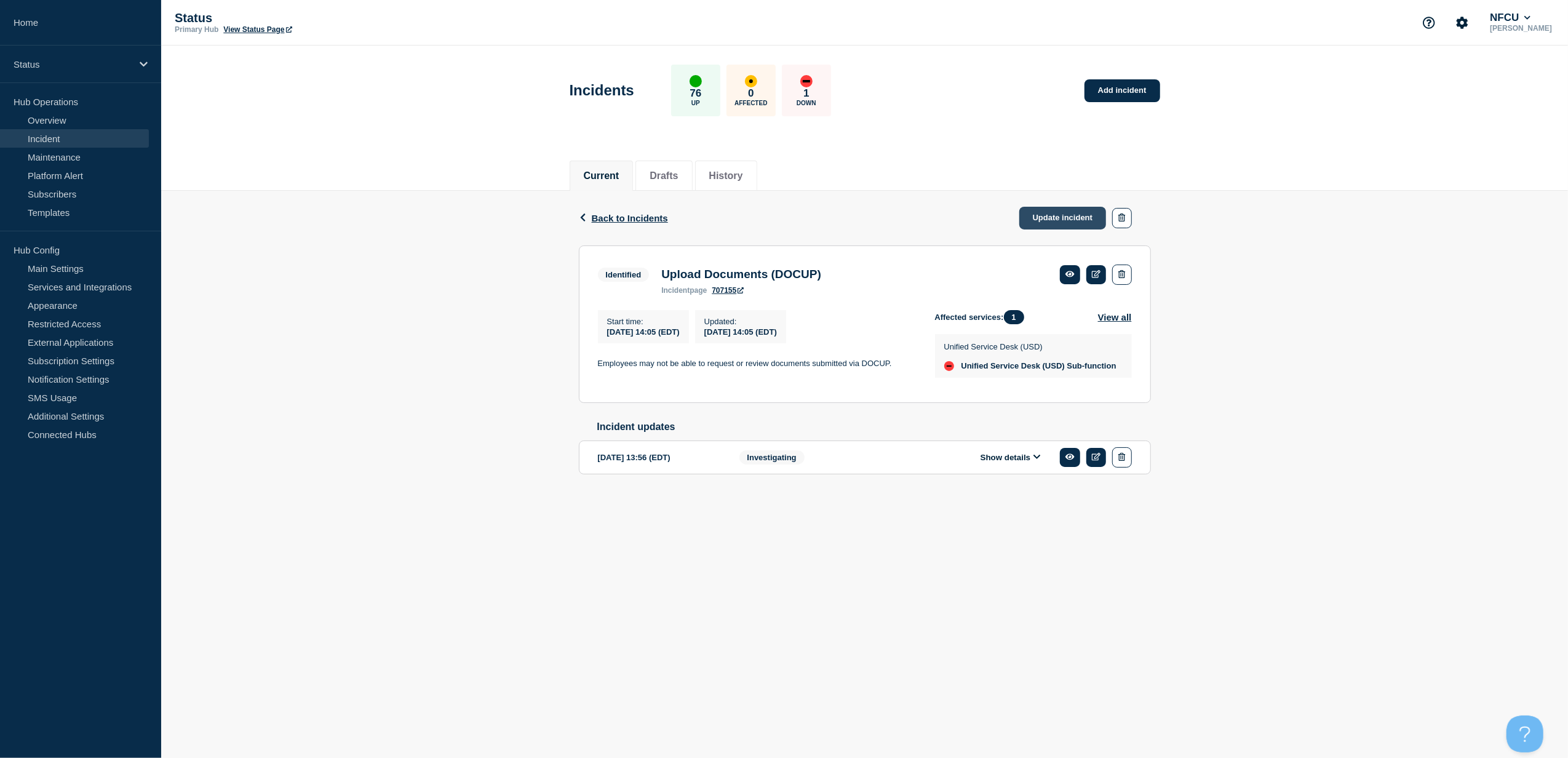
click at [1059, 218] on link "Update incident" at bounding box center [1063, 218] width 87 height 23
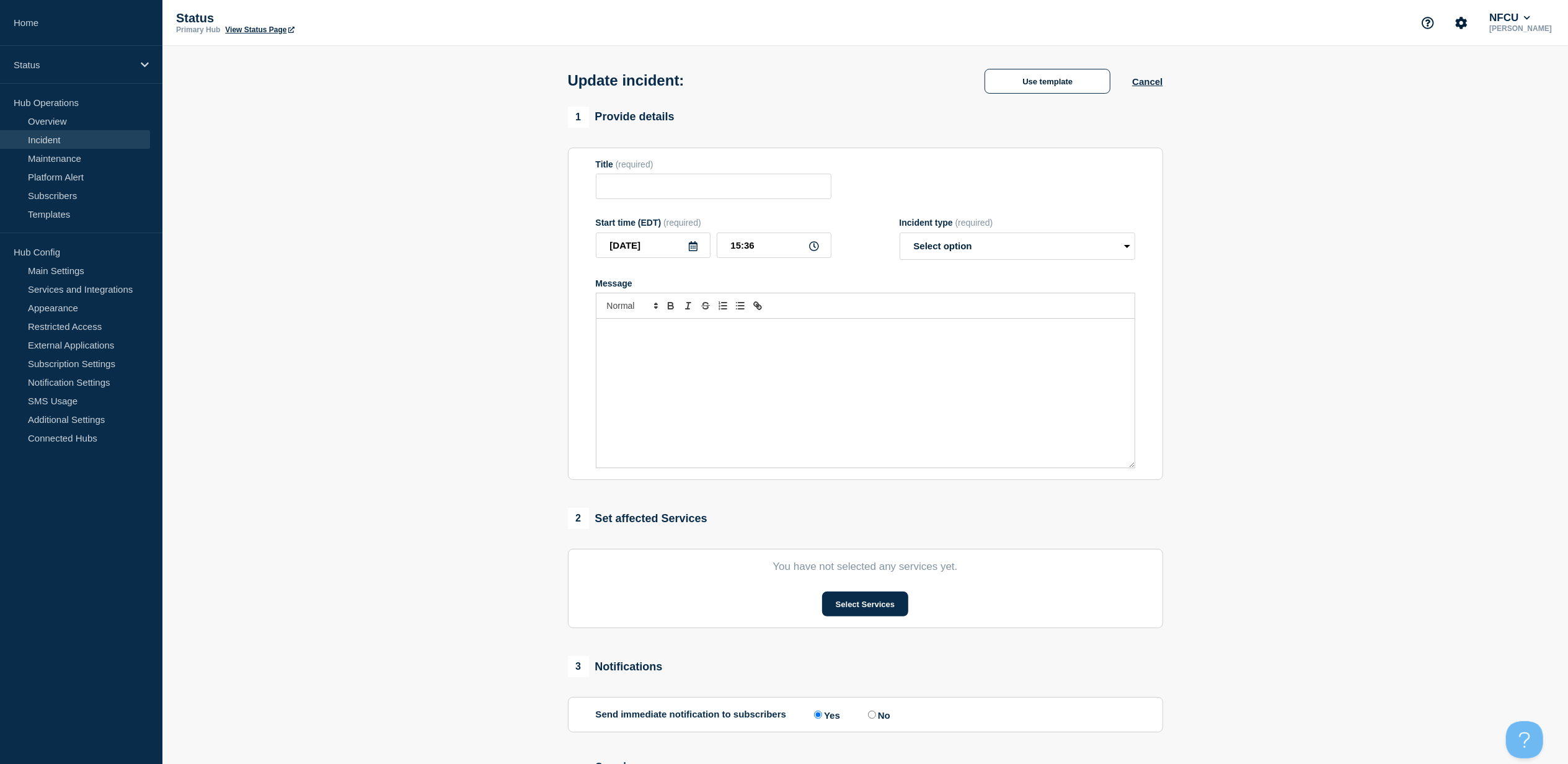
type input "Upload Documents (DOCUP)"
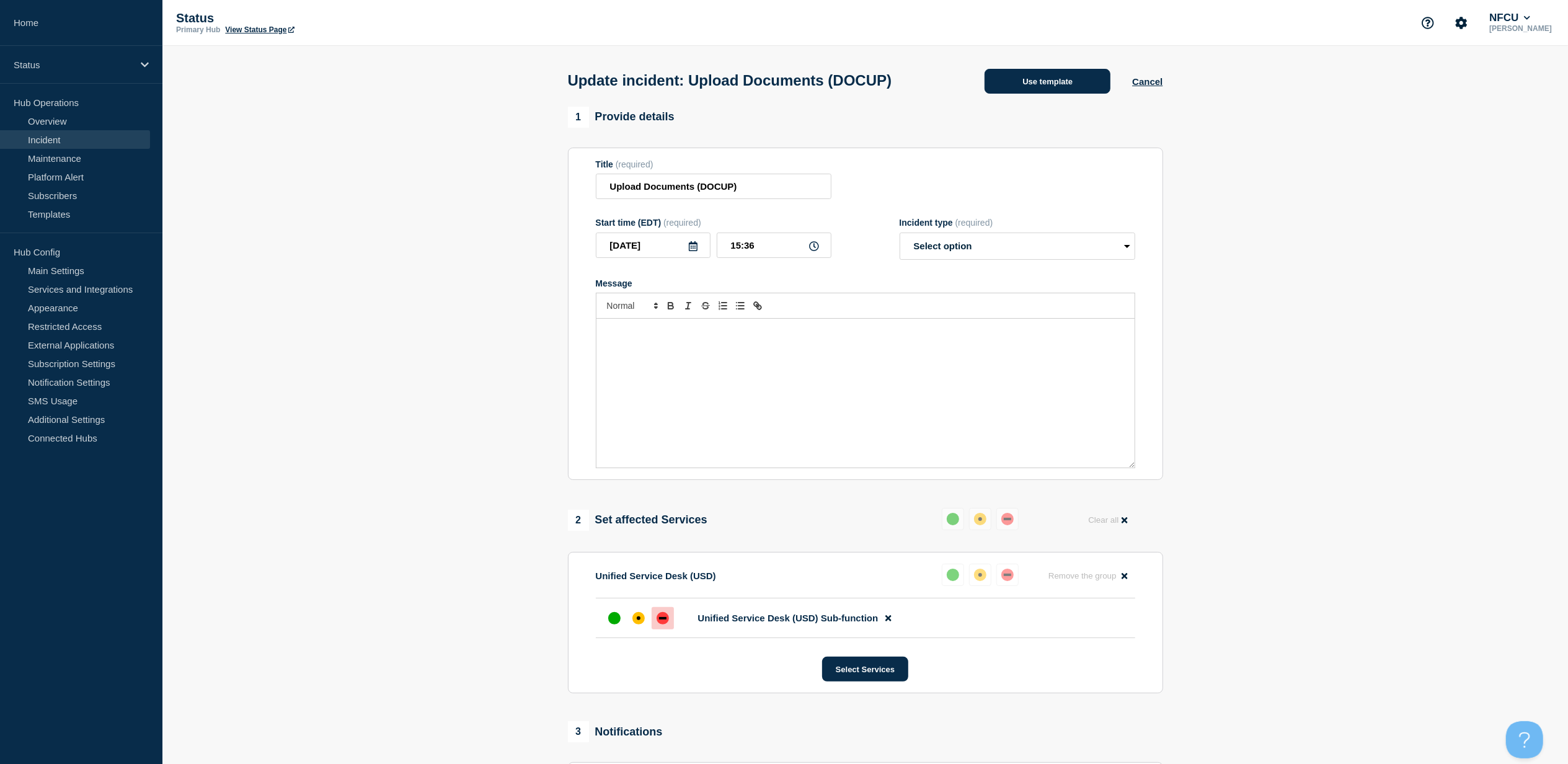
click at [1047, 90] on button "Use template" at bounding box center [1048, 81] width 126 height 25
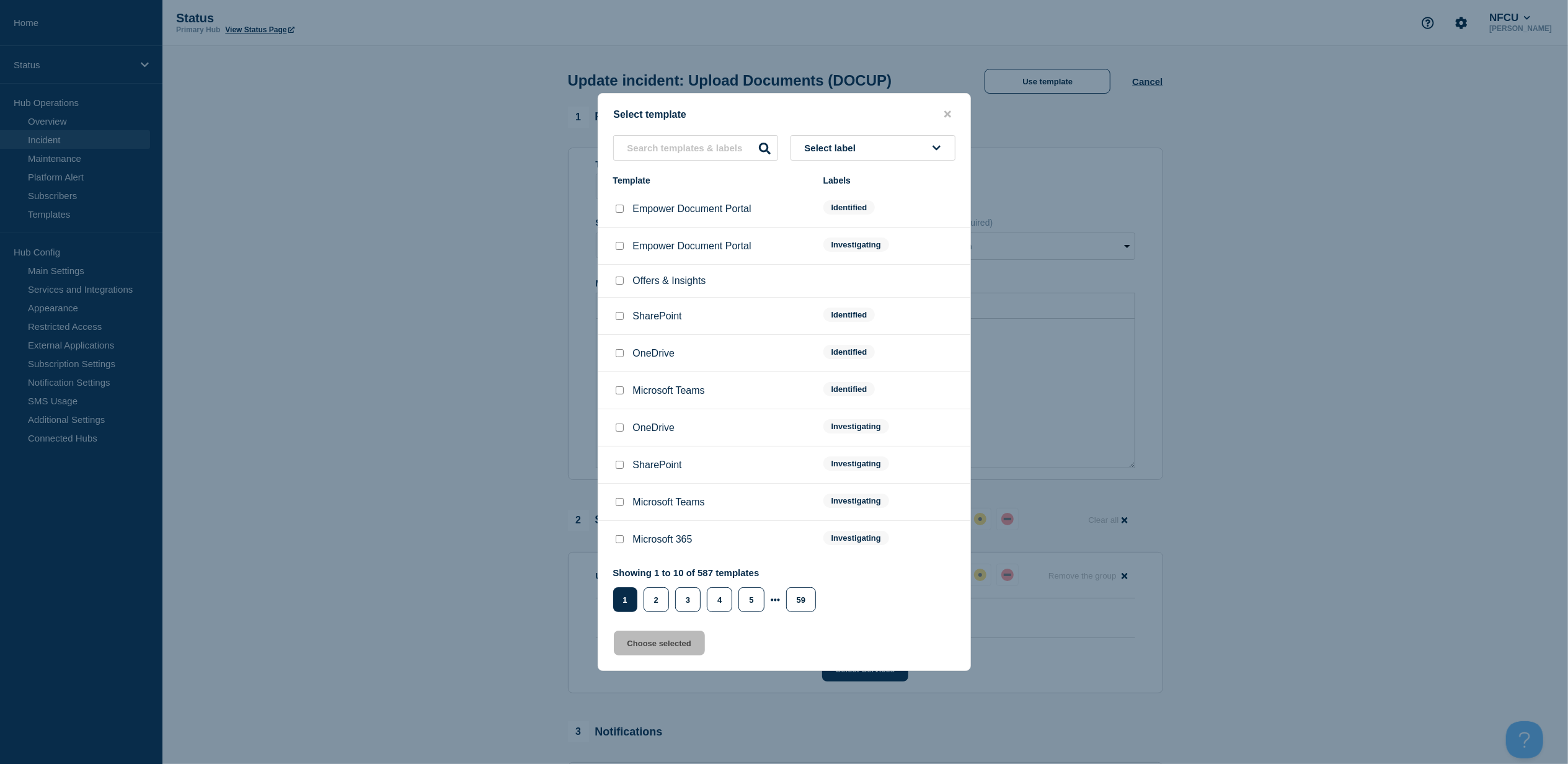
click at [892, 165] on div "Select label Template Labels Empower Document Portal Identified Empower Documen…" at bounding box center [784, 373] width 372 height 476
click at [891, 149] on button "Select label" at bounding box center [873, 147] width 165 height 26
click at [859, 333] on button "Resolved" at bounding box center [873, 342] width 165 height 26
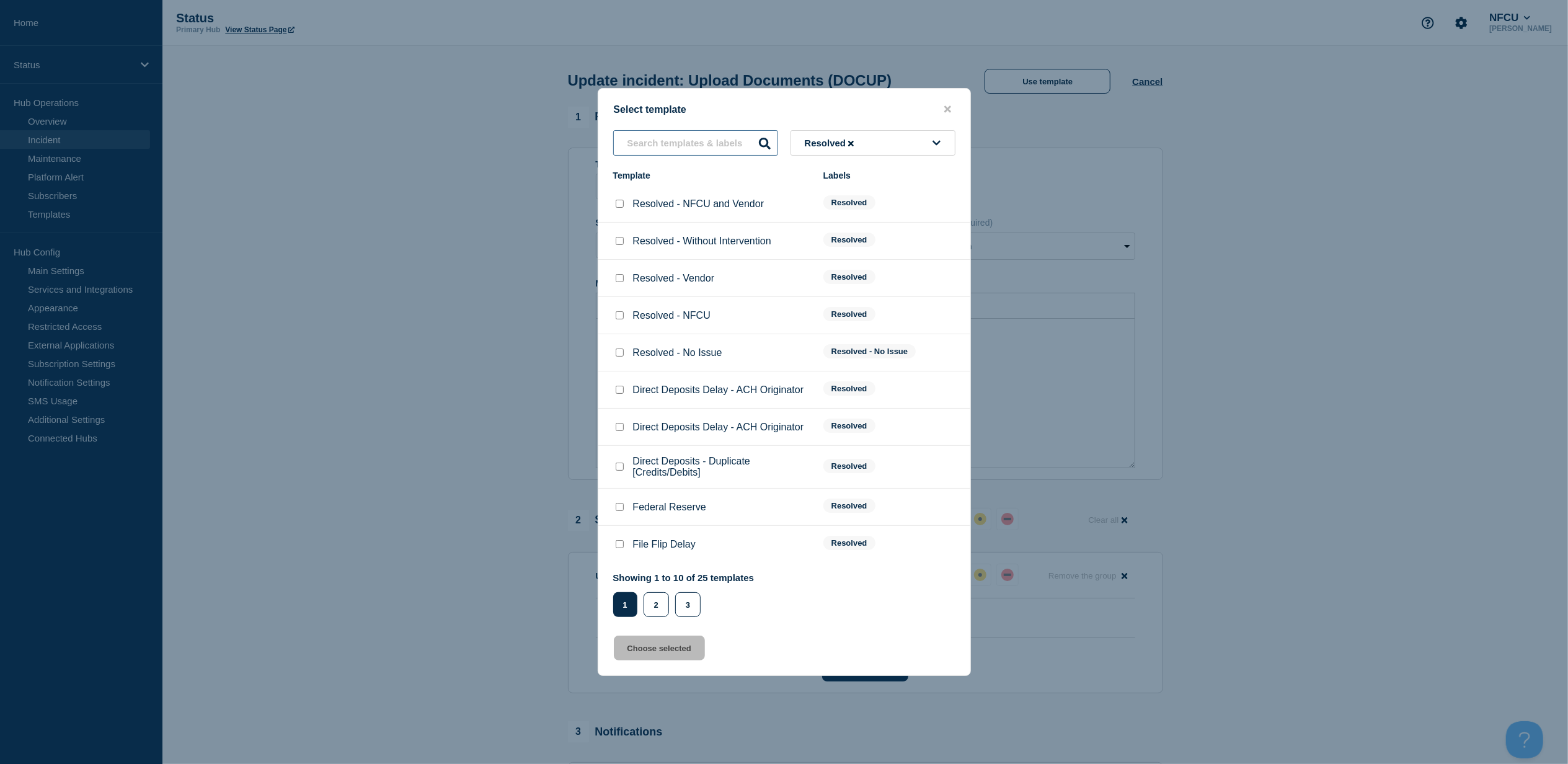
click at [700, 152] on input "text" at bounding box center [695, 143] width 165 height 26
type input "docup"
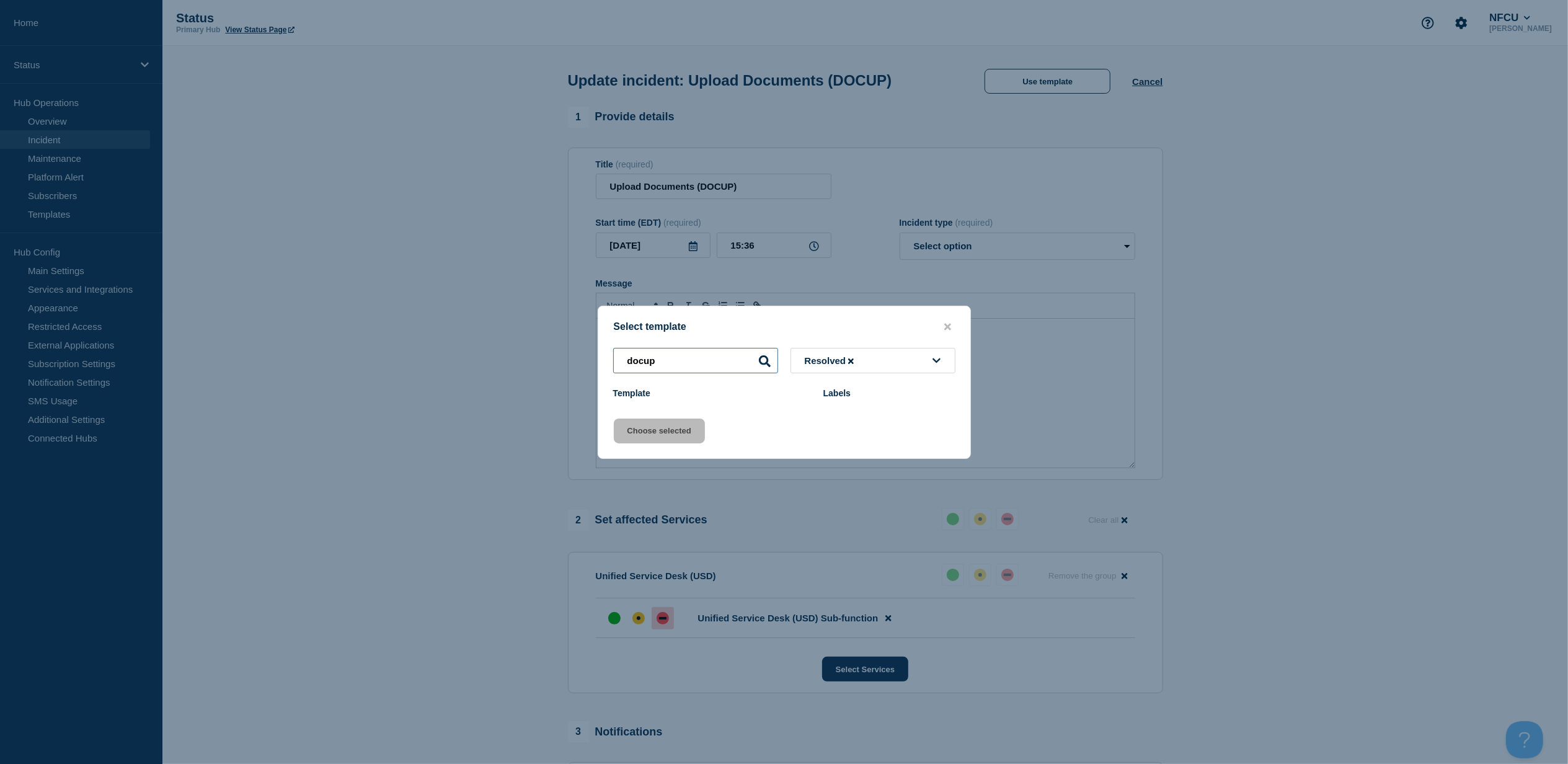
drag, startPoint x: 690, startPoint y: 362, endPoint x: 482, endPoint y: 337, distance: 209.5
click at [482, 337] on div "Select template docup Resolved Template Labels Choose selected" at bounding box center [784, 382] width 1568 height 764
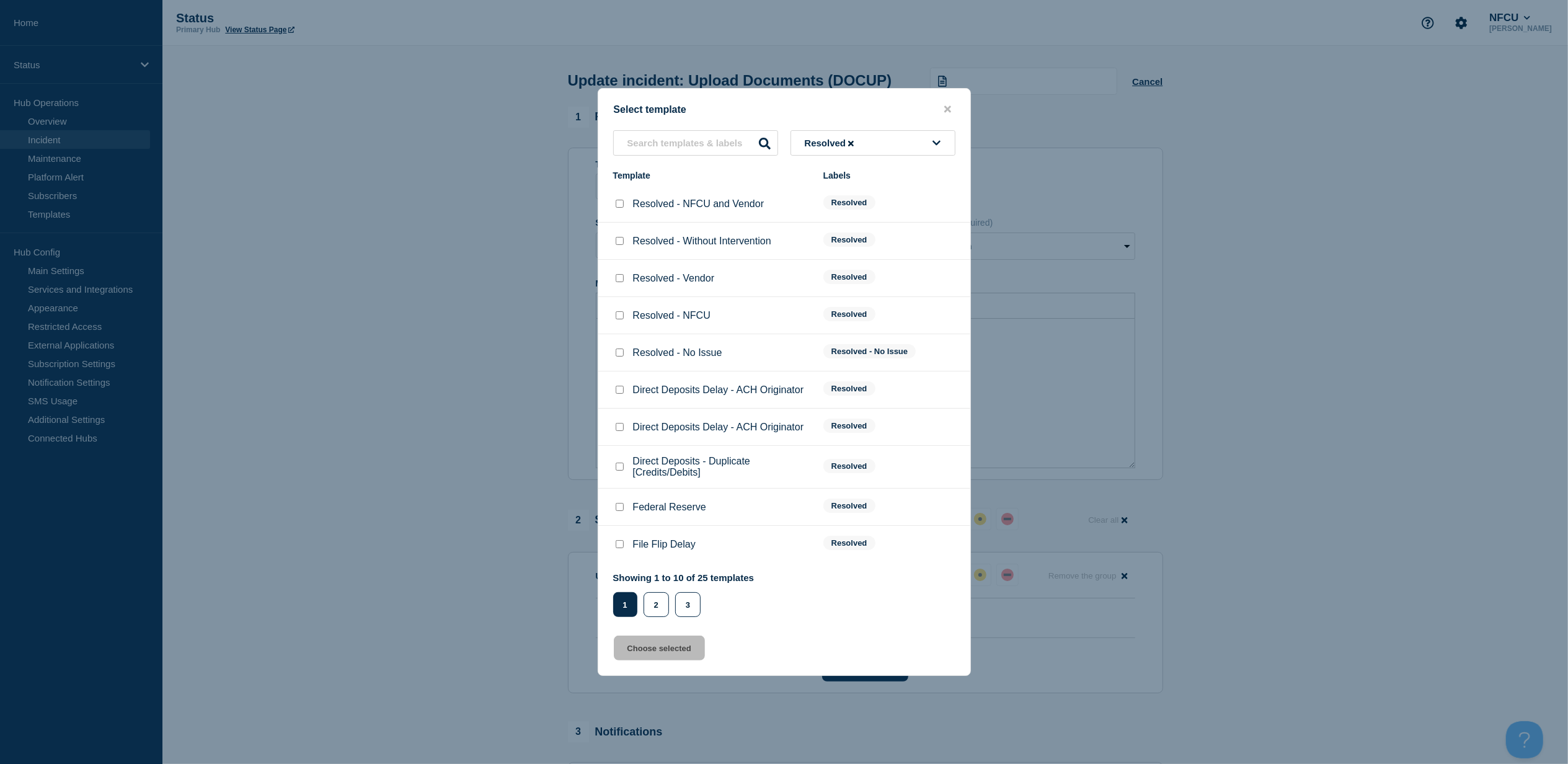
click at [618, 312] on div at bounding box center [619, 315] width 12 height 12
drag, startPoint x: 618, startPoint y: 312, endPoint x: 628, endPoint y: 516, distance: 204.2
click at [622, 313] on input "Resolved - NFCU checkbox" at bounding box center [620, 316] width 8 height 8
checkbox input "true"
click at [632, 647] on button "Choose selected" at bounding box center [660, 648] width 91 height 25
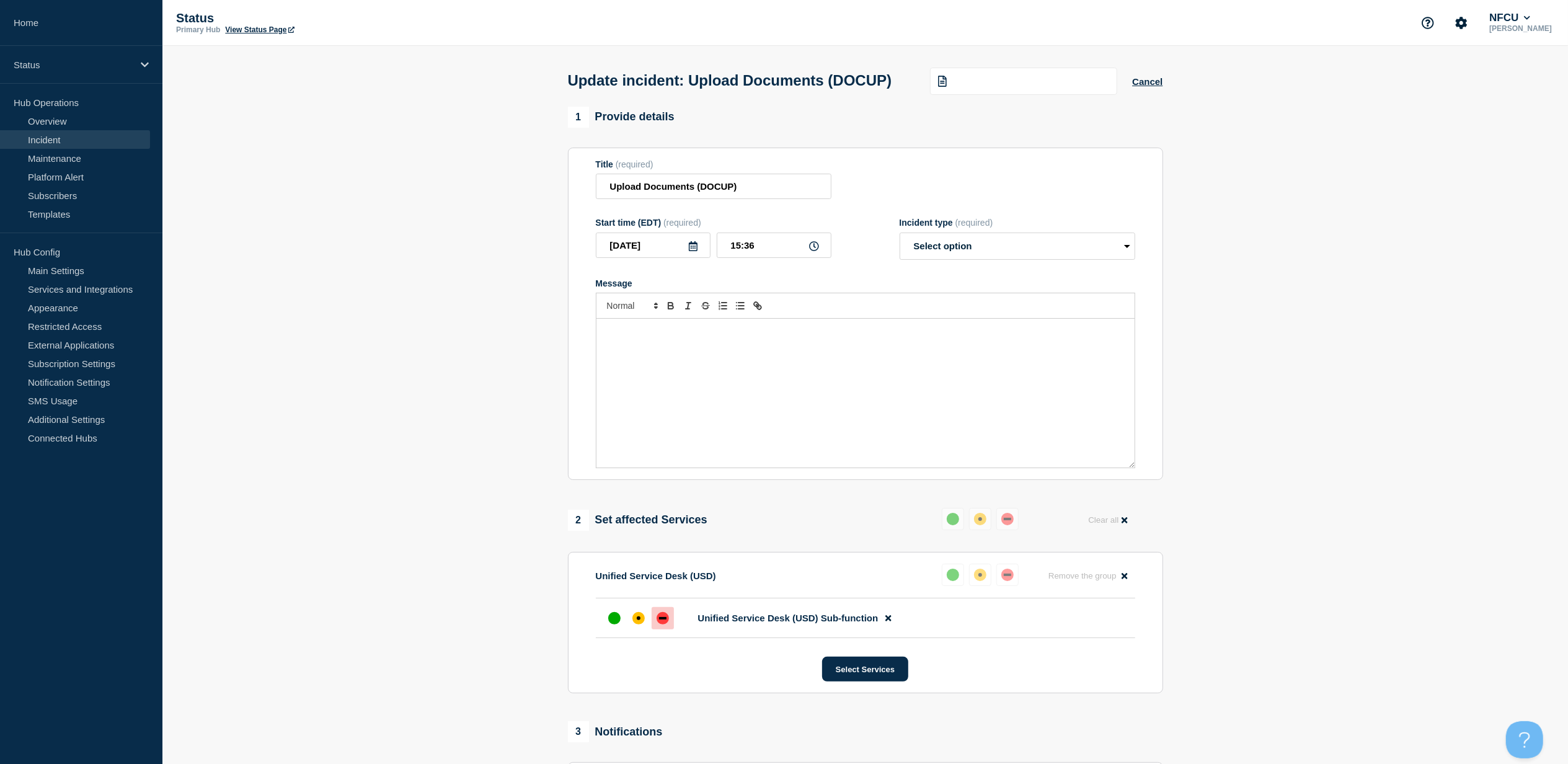
select select "resolved"
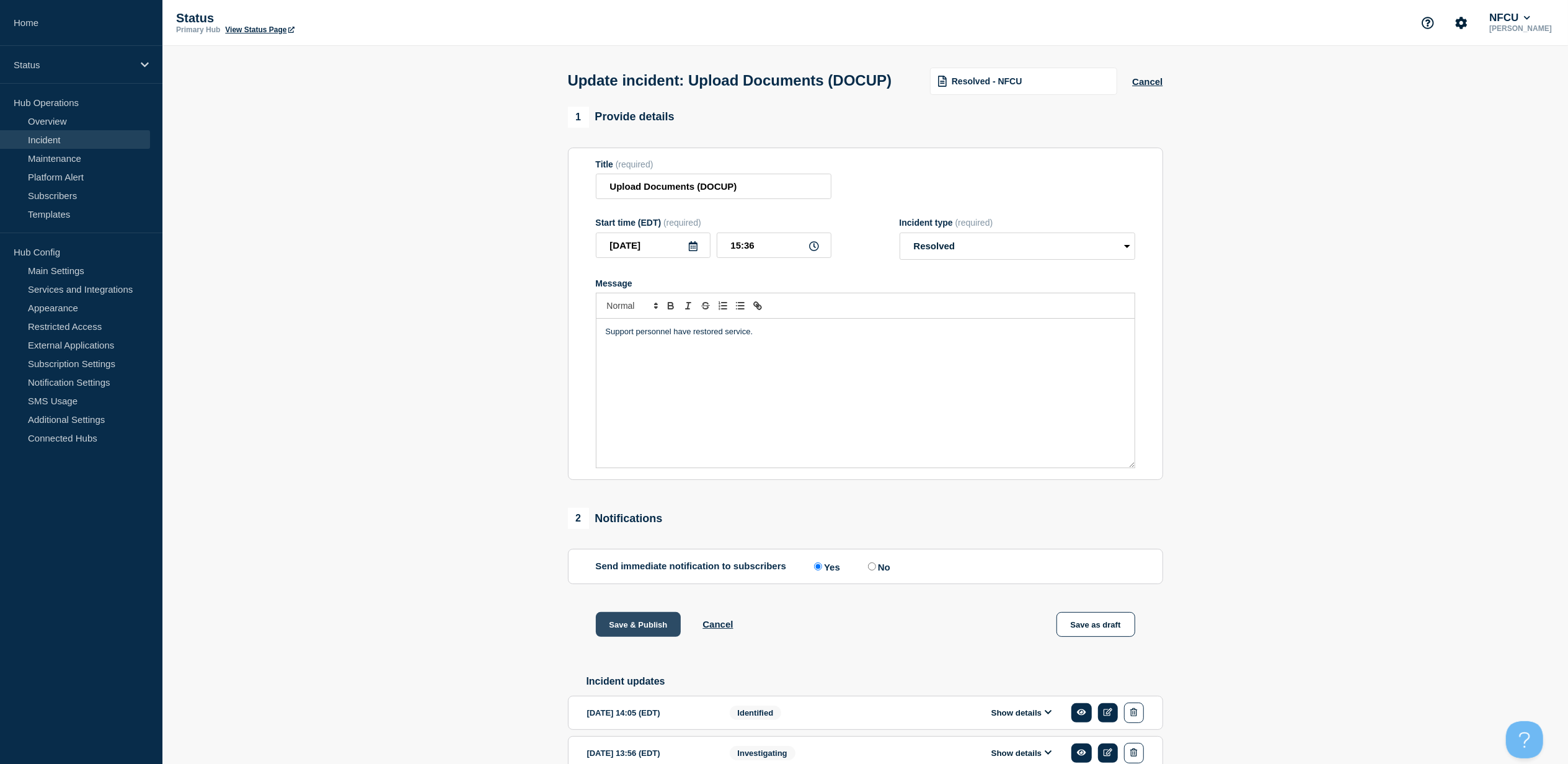
click at [636, 637] on button "Save & Publish" at bounding box center [638, 625] width 85 height 25
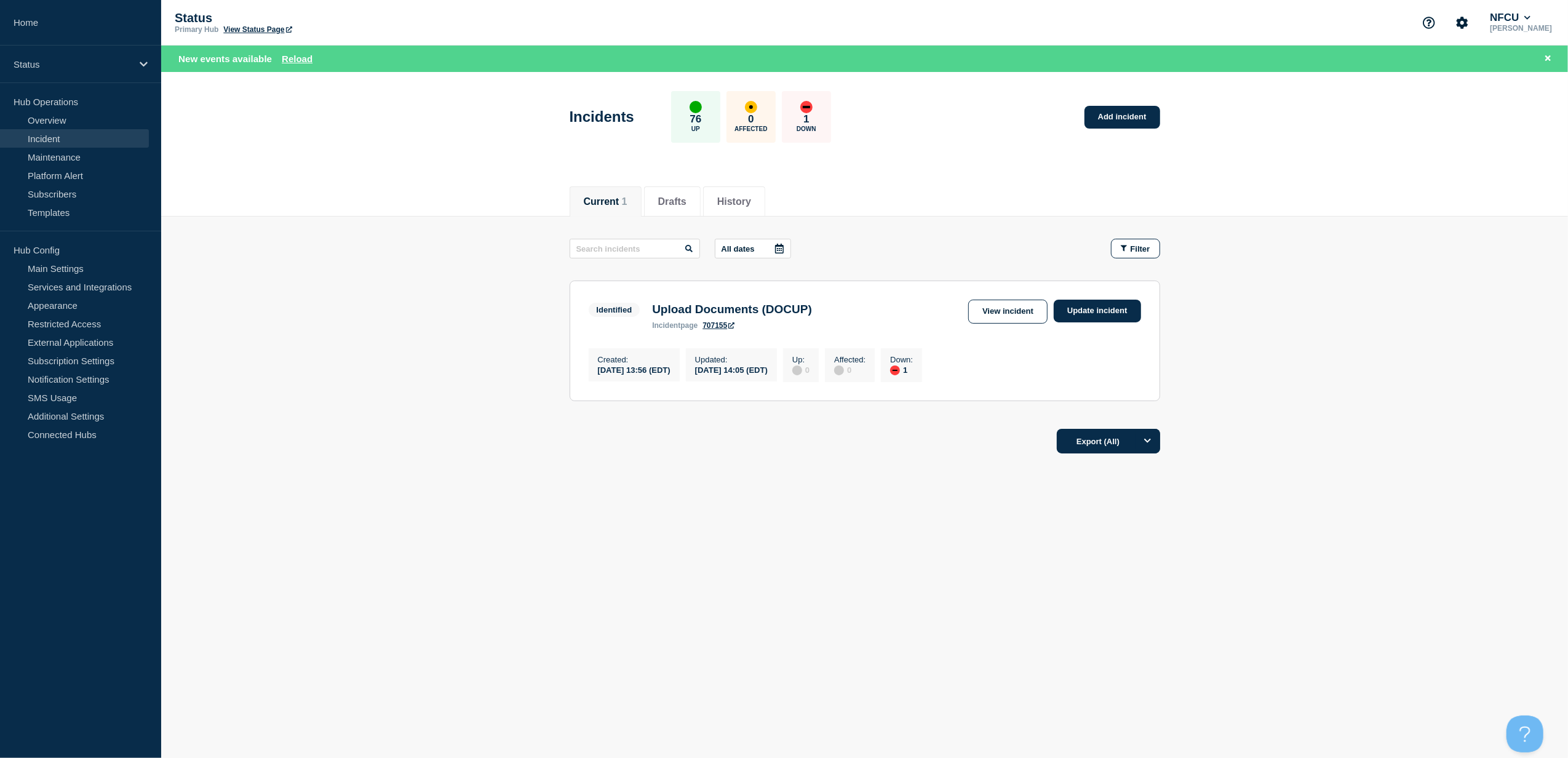
click at [295, 232] on main "All dates Filter Identified 1 Down Upload Documents (DOCUP) Created 2025-09-03 …" at bounding box center [864, 317] width 1407 height 203
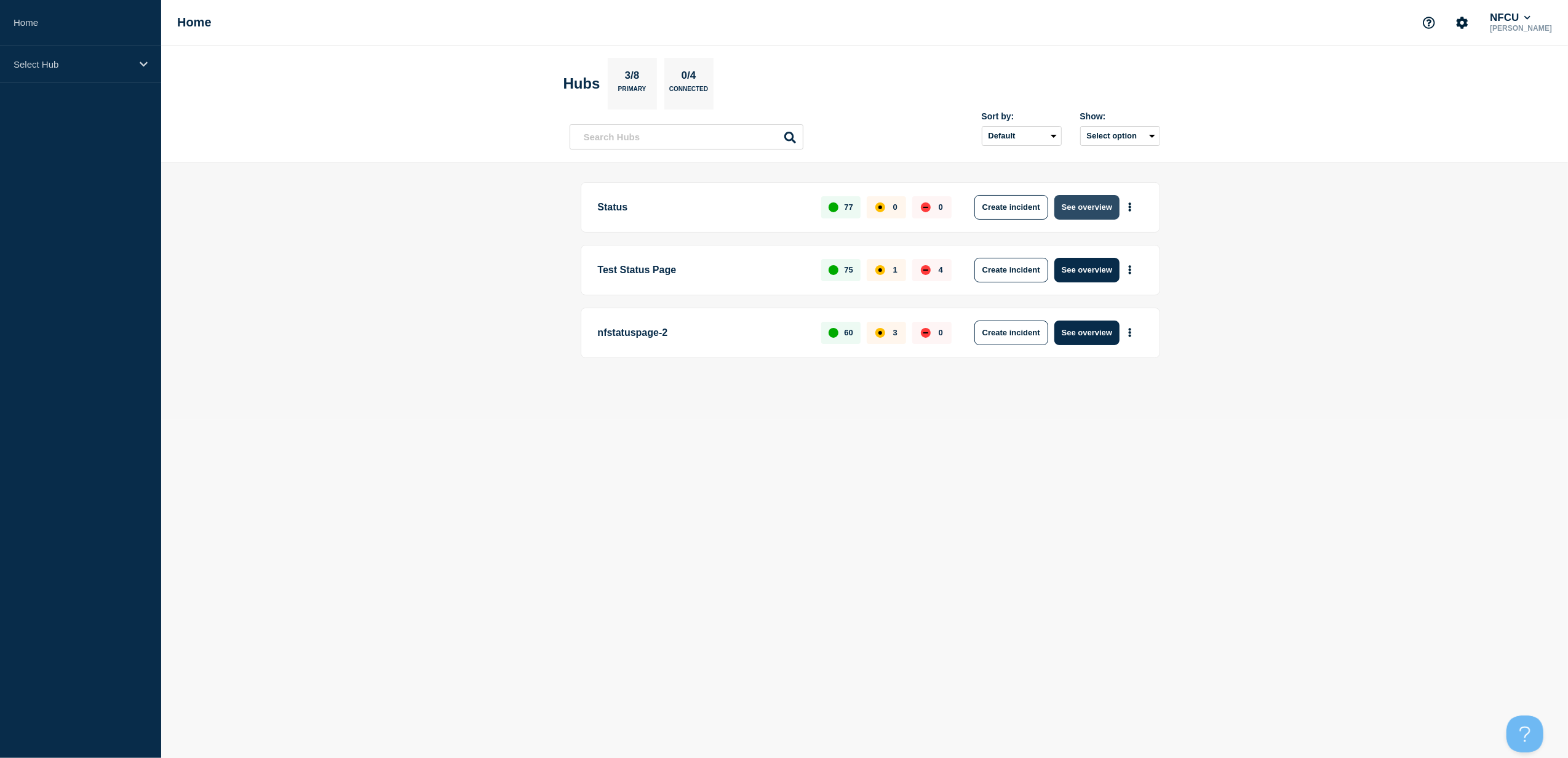
click at [1085, 208] on button "See overview" at bounding box center [1087, 207] width 65 height 25
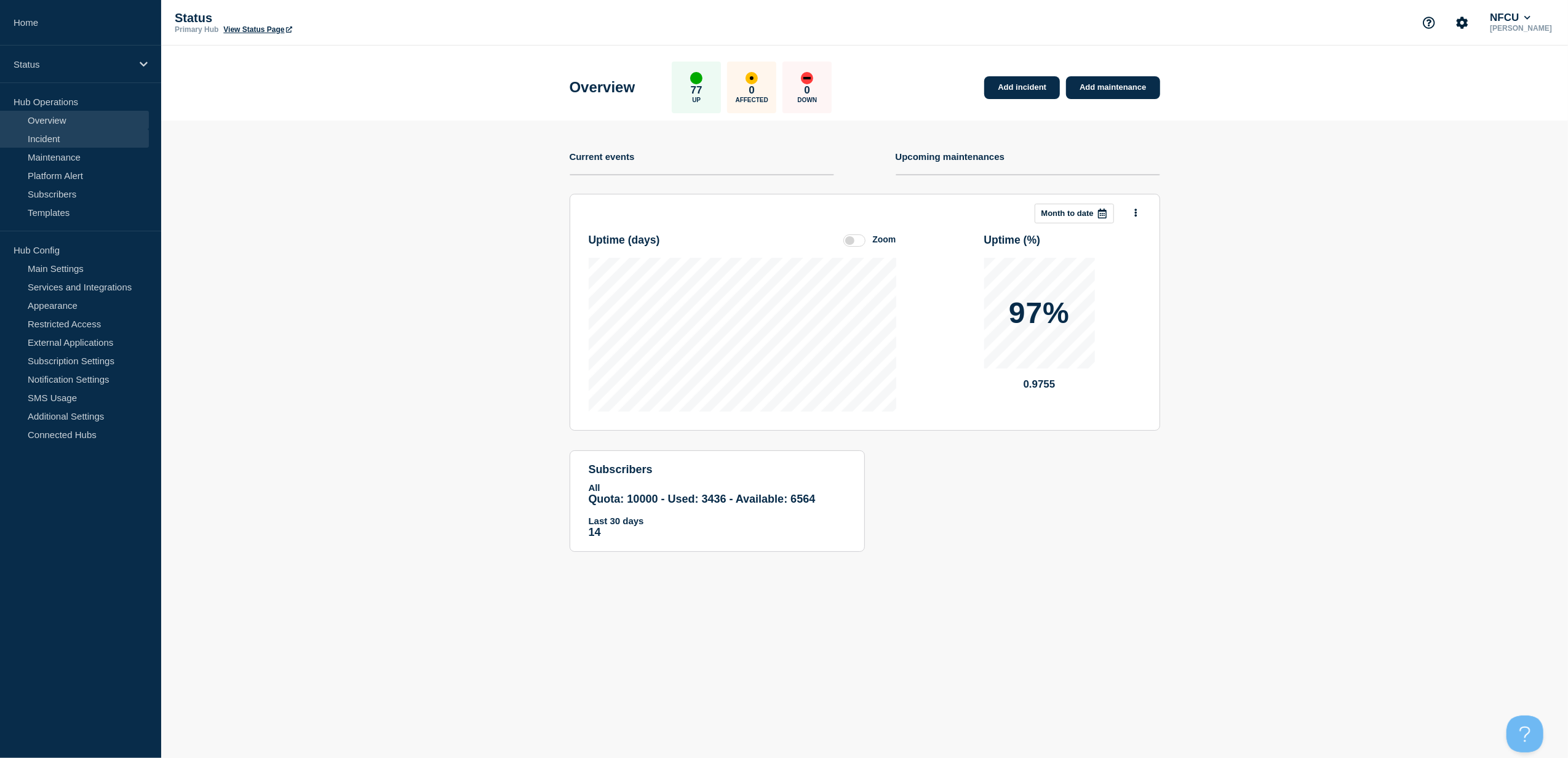
click at [60, 138] on link "Incident" at bounding box center [74, 138] width 149 height 18
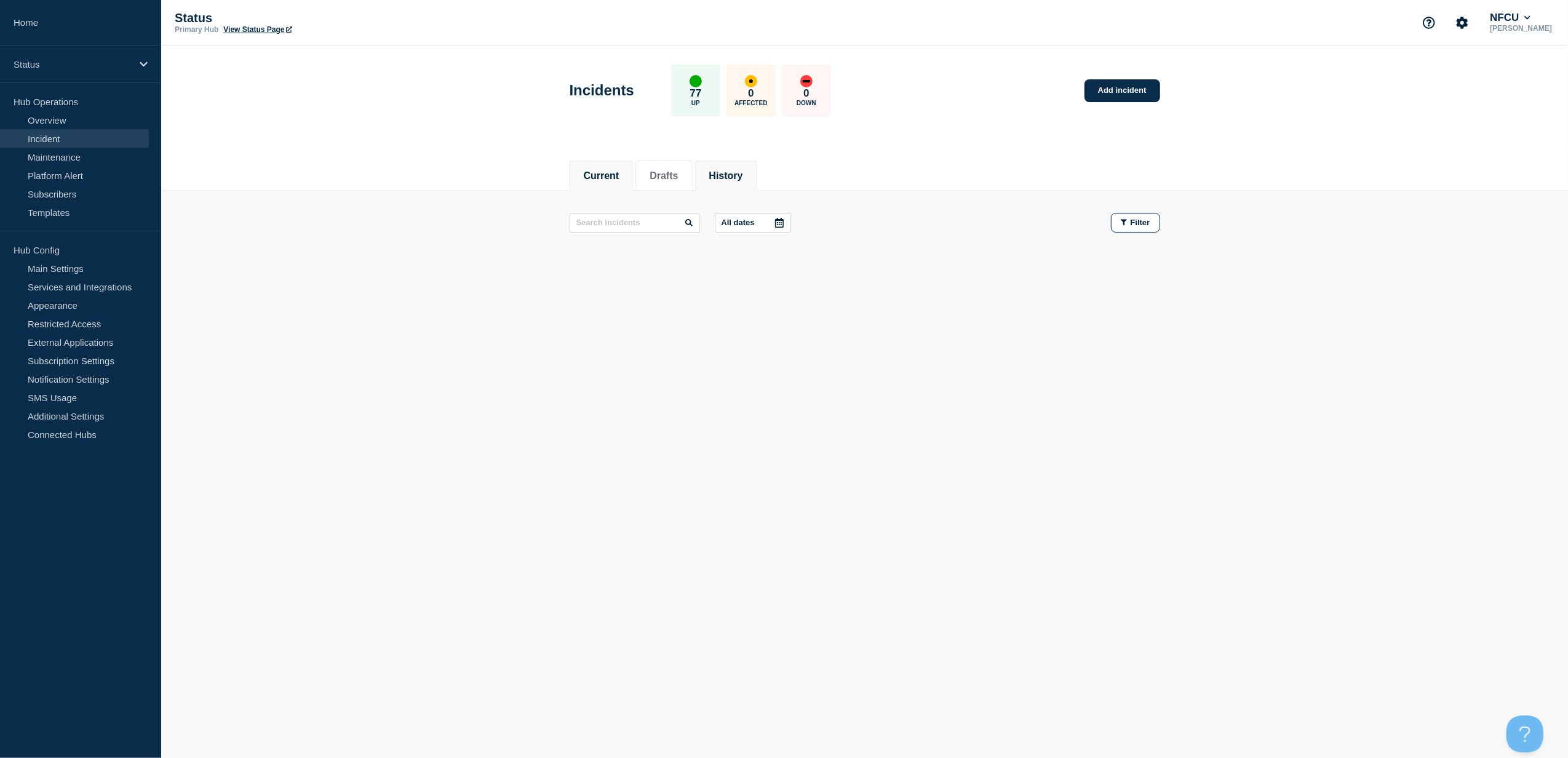
click at [743, 175] on button "History" at bounding box center [726, 175] width 34 height 11
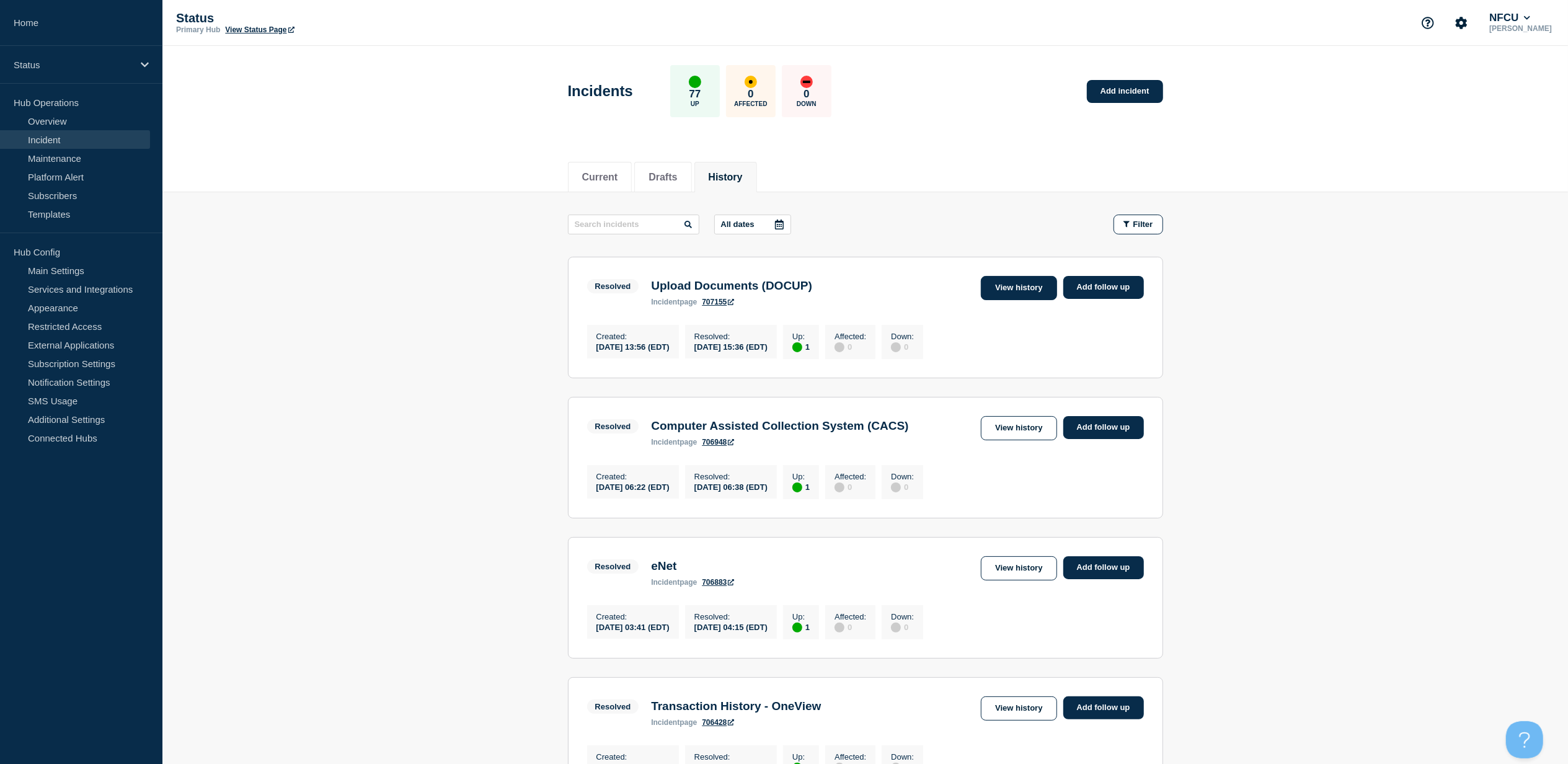
click at [1014, 288] on link "View history" at bounding box center [1019, 288] width 75 height 24
